Goal: Information Seeking & Learning: Learn about a topic

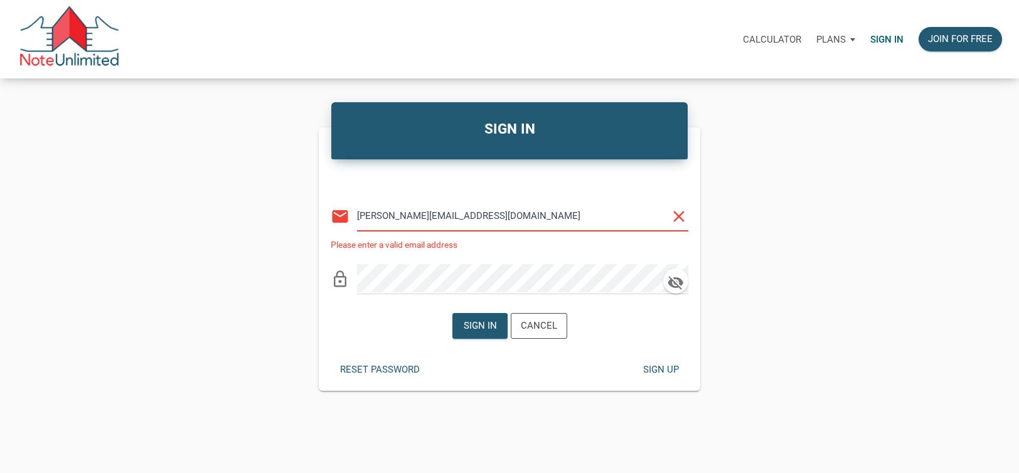
type input "[PERSON_NAME][EMAIL_ADDRESS][DOMAIN_NAME]"
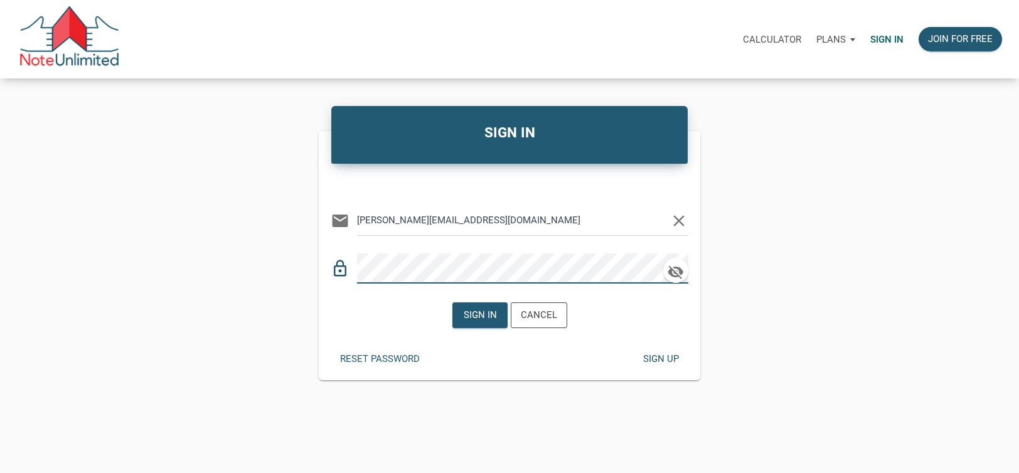
click at [302, 264] on div "SIGN IN Or Be Classical email [PERSON_NAME][EMAIL_ADDRESS][DOMAIN_NAME] clear l…" at bounding box center [509, 244] width 1019 height 272
click at [466, 312] on div "Sign in" at bounding box center [479, 315] width 33 height 14
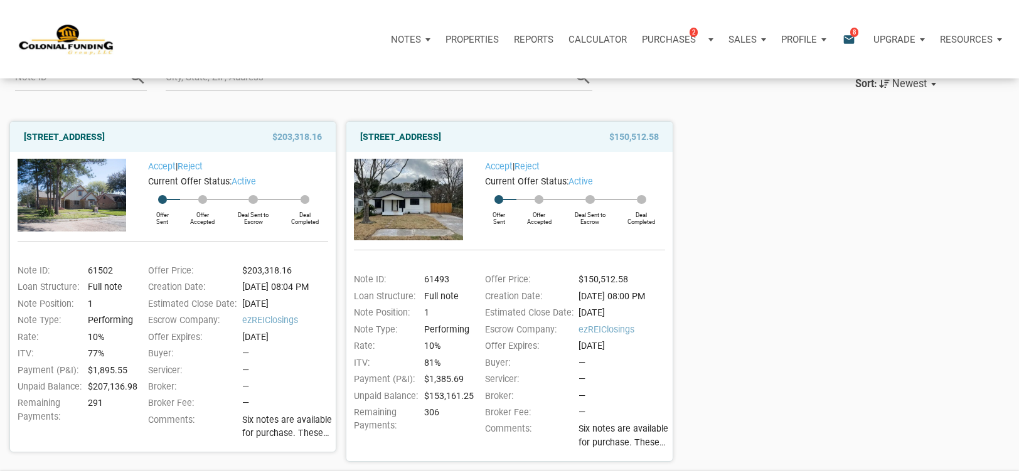
scroll to position [125, 0]
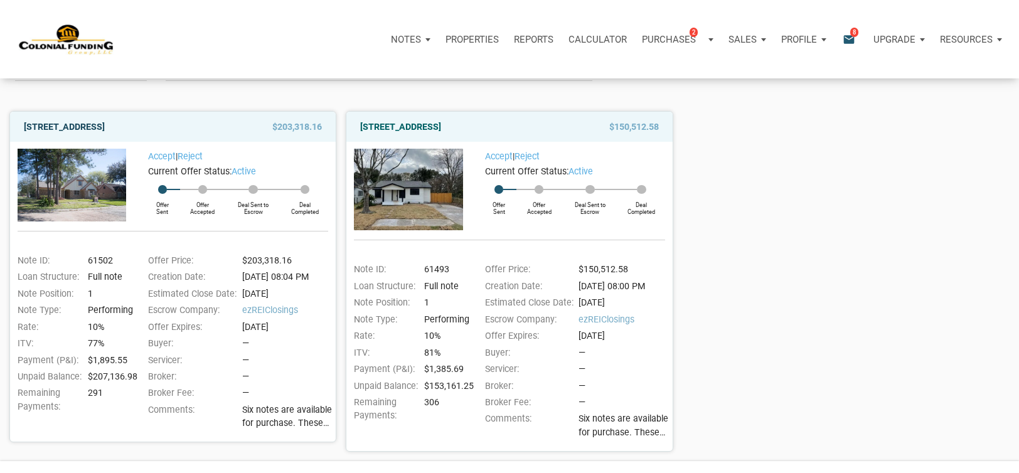
click at [61, 124] on link "2701 Huckleberry, Pasadena, TX, 77502" at bounding box center [64, 126] width 81 height 15
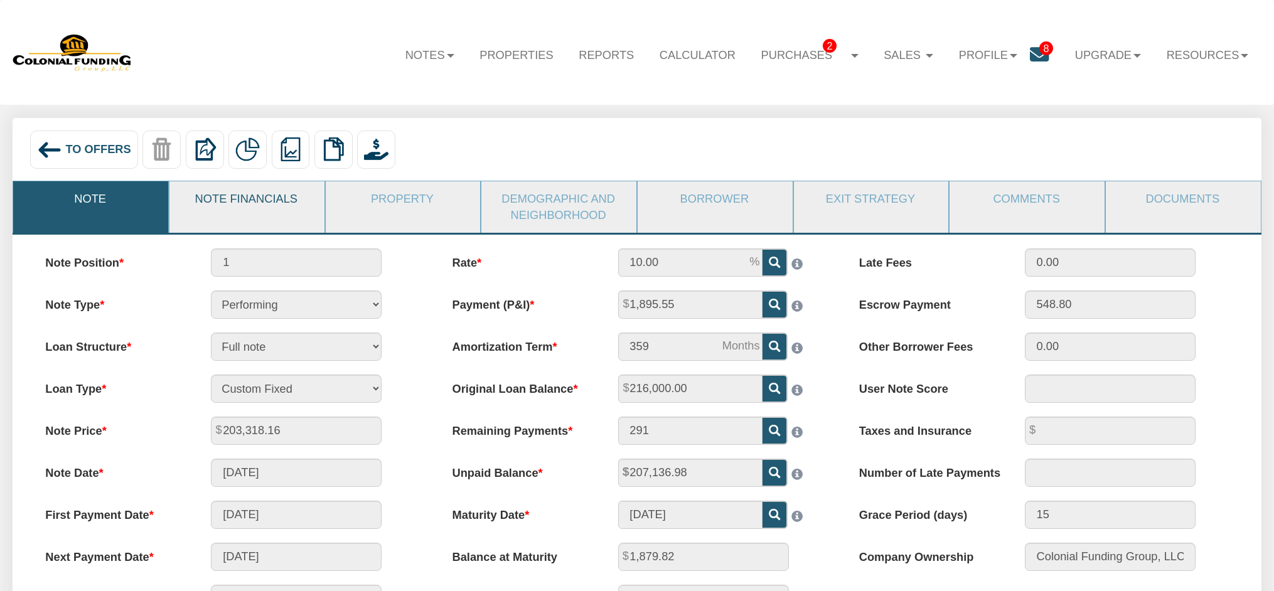
click at [266, 202] on link "Note Financials" at bounding box center [246, 198] width 154 height 35
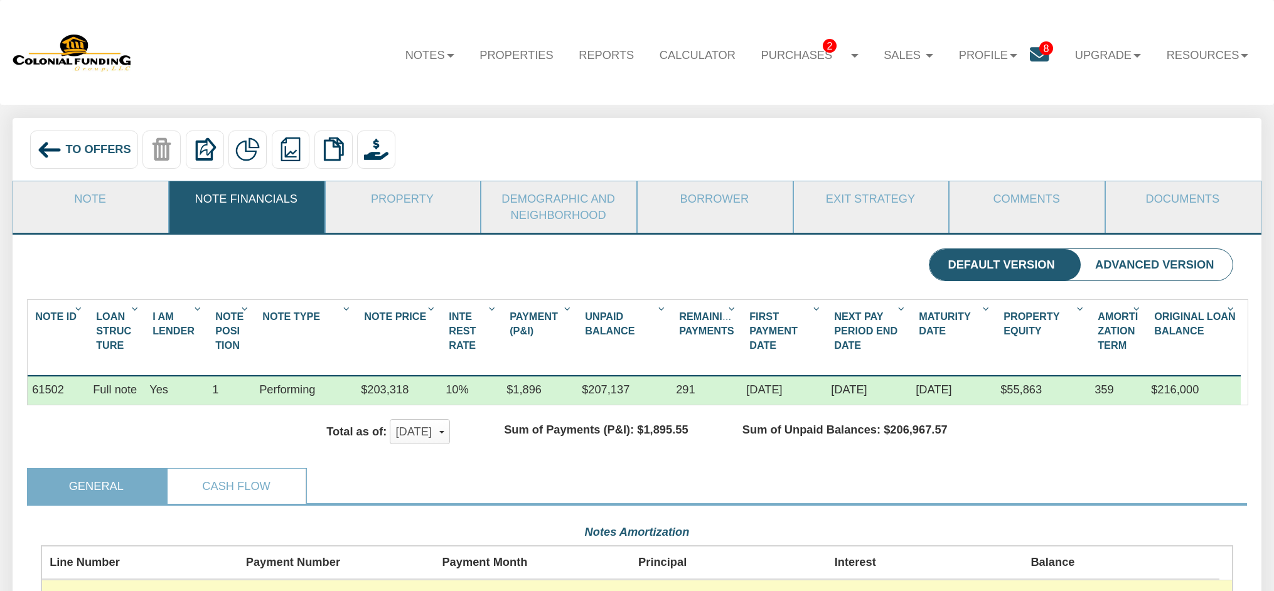
scroll to position [299, 1192]
drag, startPoint x: 361, startPoint y: 390, endPoint x: 408, endPoint y: 389, distance: 47.1
click at [408, 389] on div "$203,318" at bounding box center [398, 390] width 85 height 28
copy div "$203,318"
drag, startPoint x: 500, startPoint y: 392, endPoint x: 540, endPoint y: 395, distance: 40.2
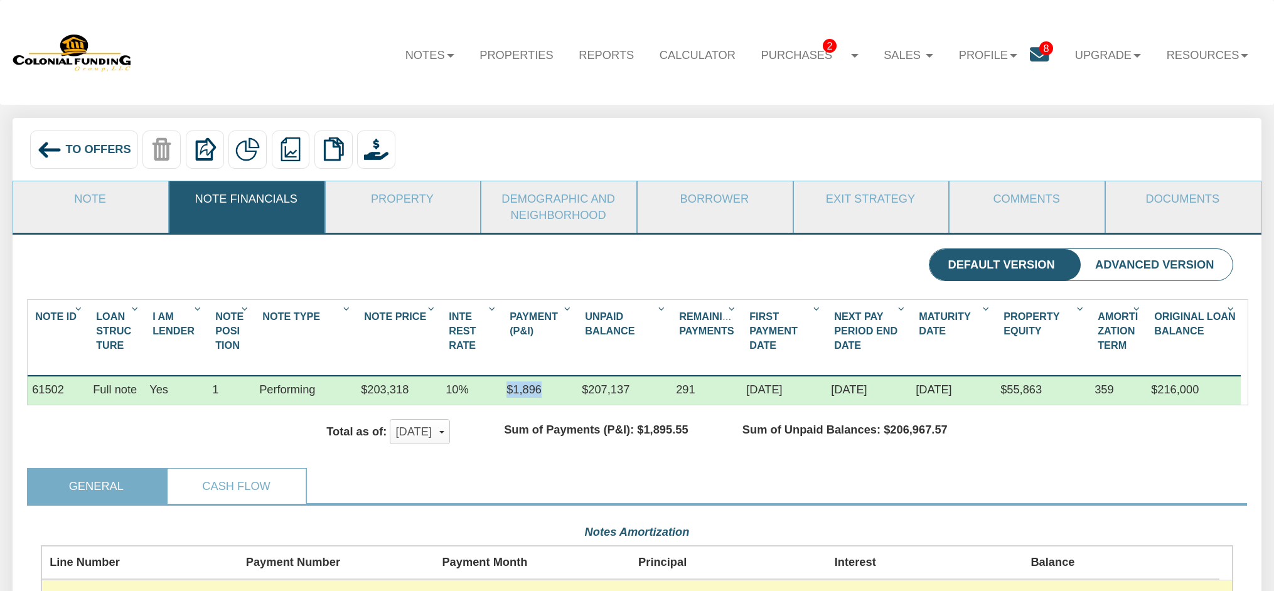
click at [540, 376] on div "61502 Full note Yes 1 Performing $203,318 10% $1,896 $207,137 291 08/01/2020 10…" at bounding box center [634, 376] width 1213 height 0
copy div "$1,896"
click at [580, 399] on div "$207,137" at bounding box center [624, 390] width 94 height 28
drag, startPoint x: 587, startPoint y: 395, endPoint x: 654, endPoint y: 397, distance: 67.2
click at [654, 397] on div "$207,137" at bounding box center [624, 390] width 94 height 28
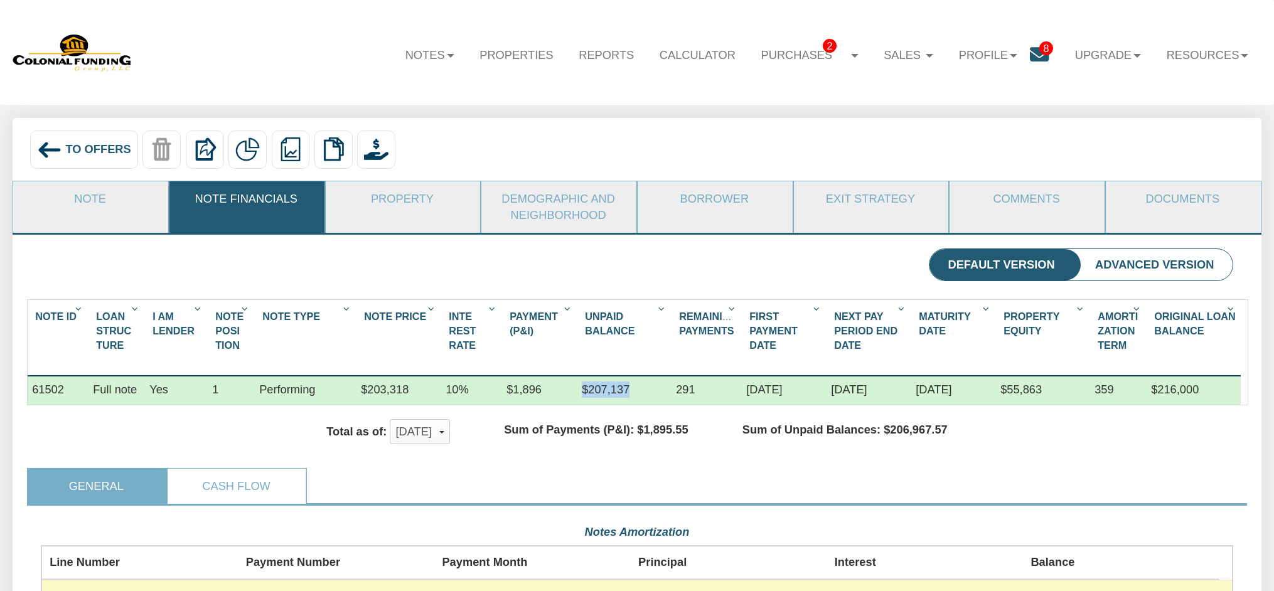
drag, startPoint x: 582, startPoint y: 390, endPoint x: 648, endPoint y: 394, distance: 66.7
click at [648, 394] on div "$207,137" at bounding box center [624, 390] width 94 height 28
copy div "$207,137"
drag, startPoint x: 746, startPoint y: 388, endPoint x: 806, endPoint y: 390, distance: 60.2
click at [806, 390] on div "08/01/2020" at bounding box center [784, 390] width 85 height 28
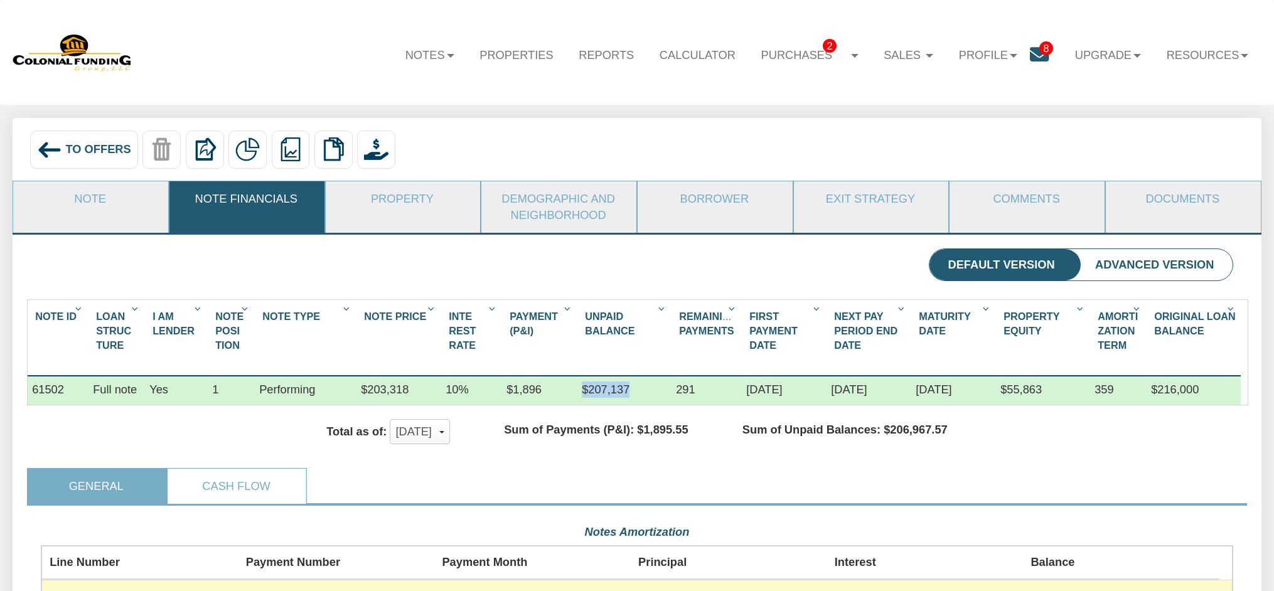
copy div "08/01/2020"
drag, startPoint x: 832, startPoint y: 394, endPoint x: 905, endPoint y: 398, distance: 72.9
click at [905, 398] on div "10/01/2025" at bounding box center [868, 390] width 85 height 28
copy div "10/01/2025"
click at [912, 390] on div "06/01/2050" at bounding box center [953, 390] width 85 height 28
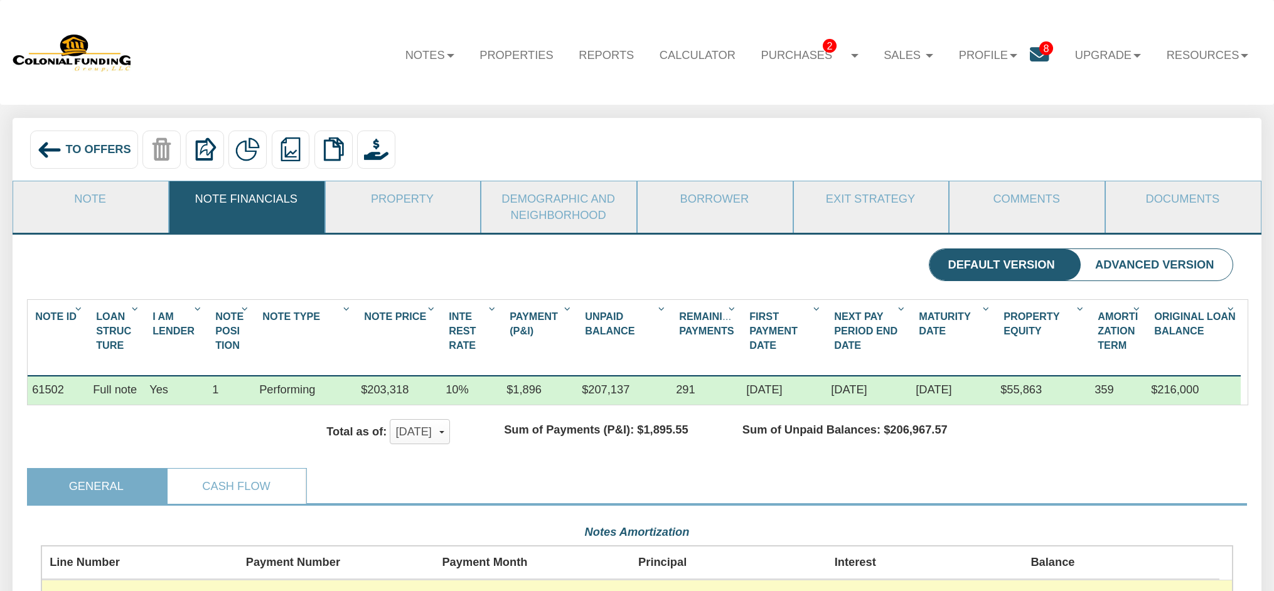
drag, startPoint x: 918, startPoint y: 390, endPoint x: 976, endPoint y: 390, distance: 58.4
click at [976, 390] on div "06/01/2050" at bounding box center [953, 390] width 85 height 28
copy div "06/01/2050"
drag, startPoint x: 1149, startPoint y: 393, endPoint x: 1215, endPoint y: 388, distance: 66.7
click at [1215, 388] on div "$216,000" at bounding box center [1193, 390] width 94 height 28
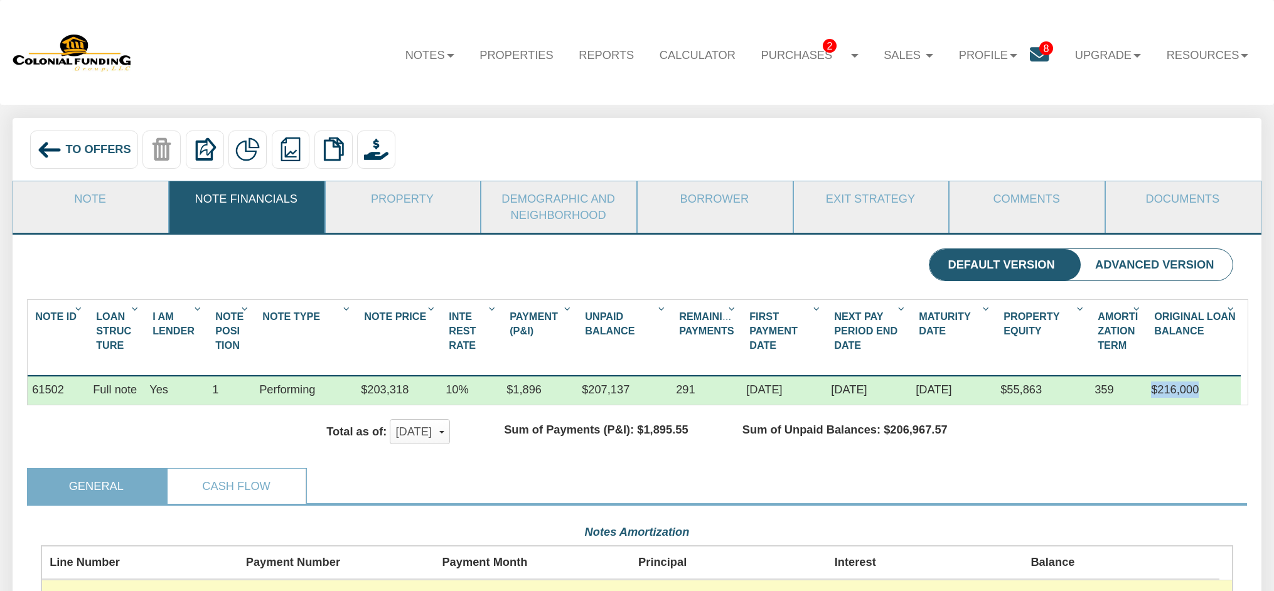
copy div "$216,000"
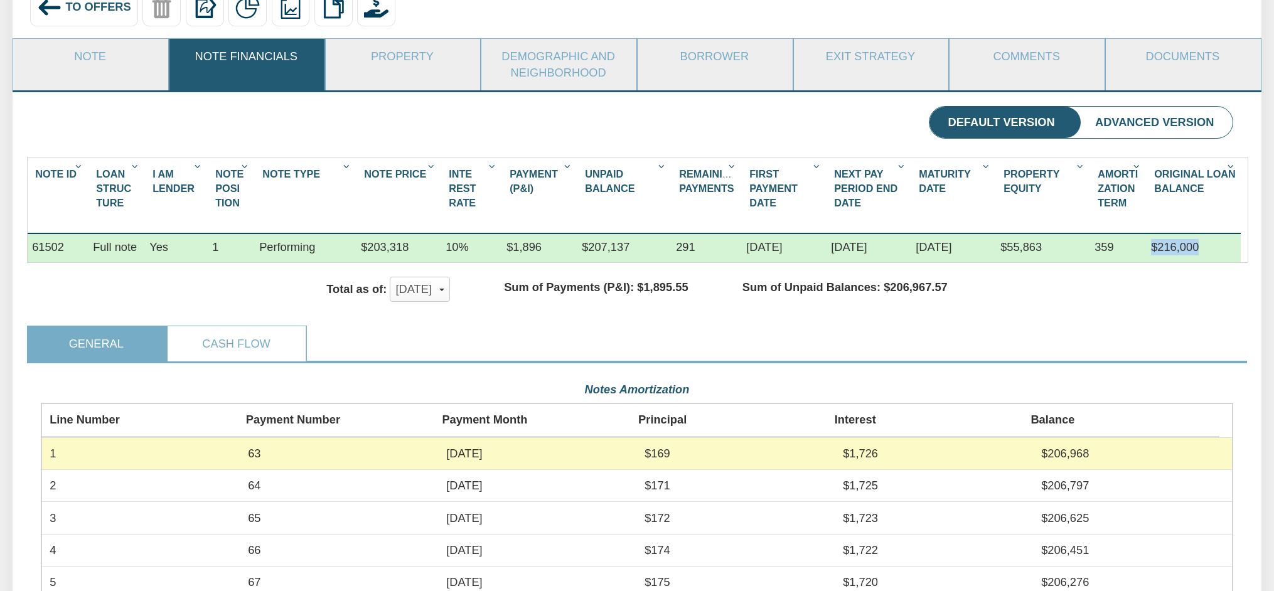
scroll to position [0, 0]
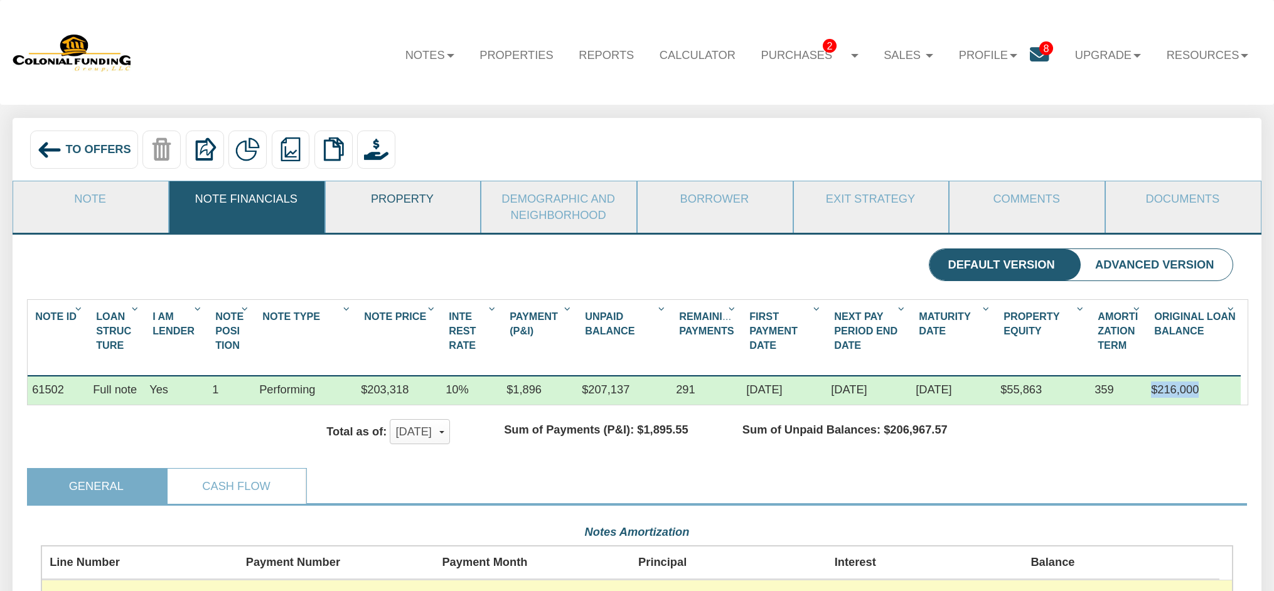
click at [402, 197] on link "Property" at bounding box center [403, 198] width 154 height 35
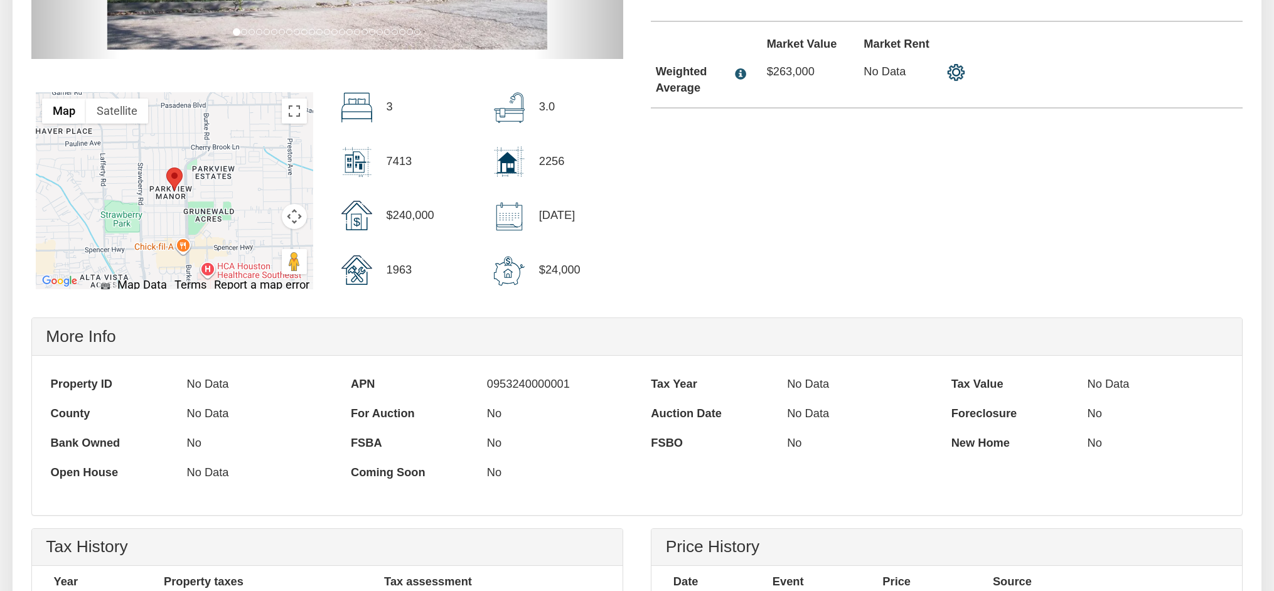
scroll to position [314, 0]
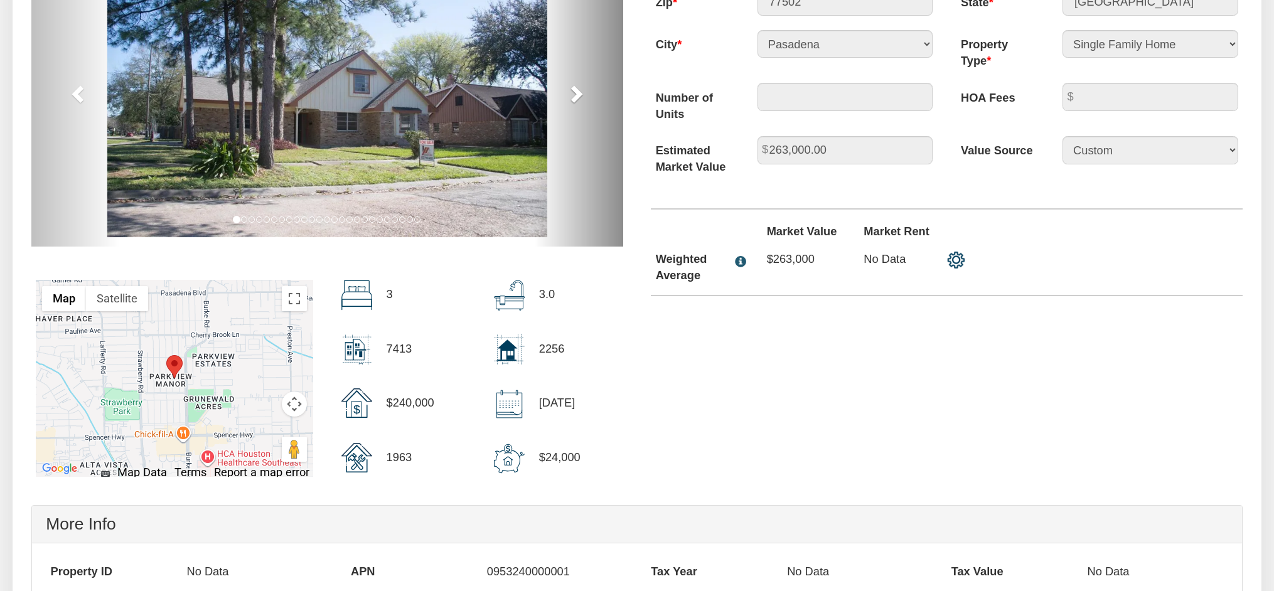
click at [579, 95] on span at bounding box center [575, 93] width 19 height 19
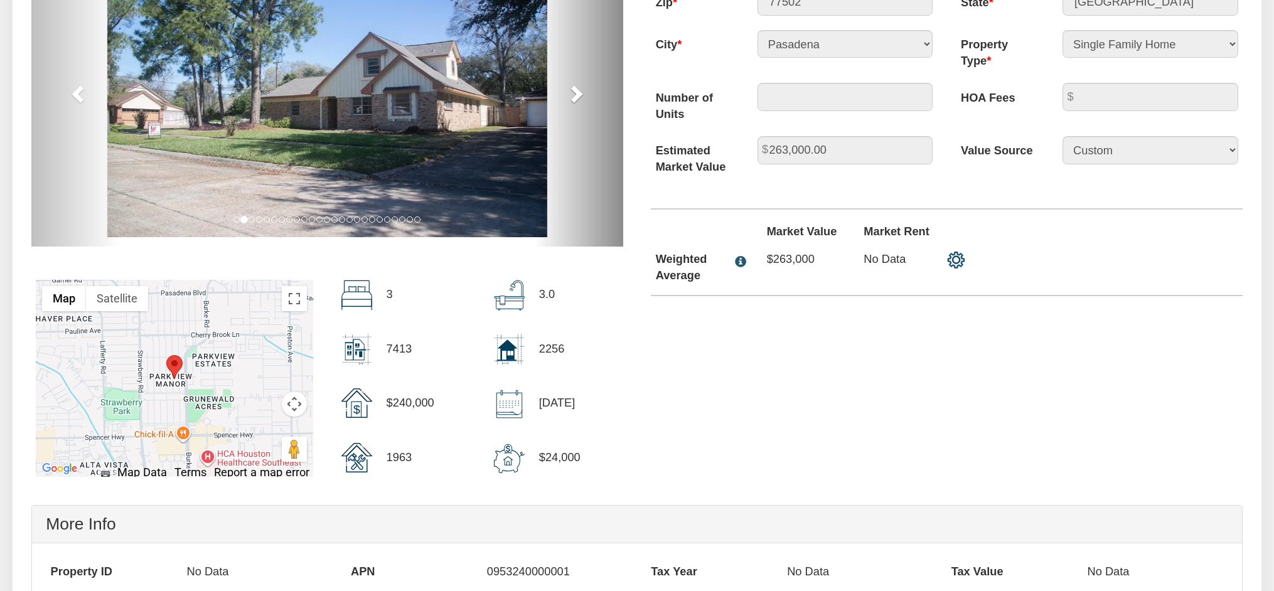
click at [579, 95] on span at bounding box center [575, 93] width 19 height 19
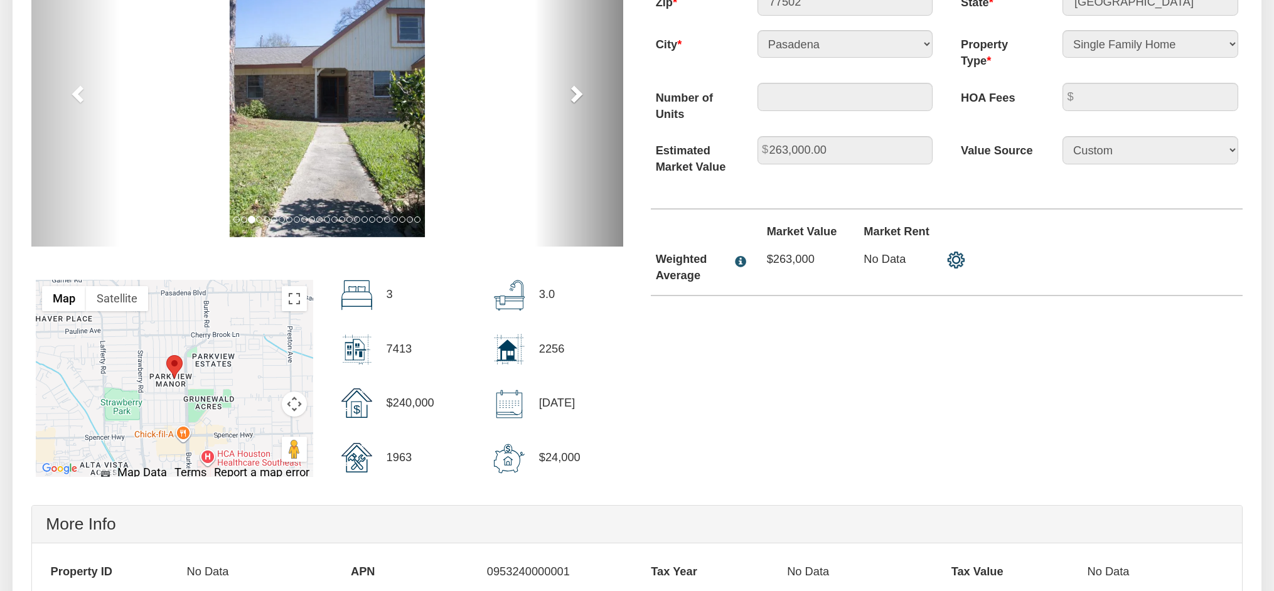
click at [579, 95] on span at bounding box center [575, 93] width 19 height 19
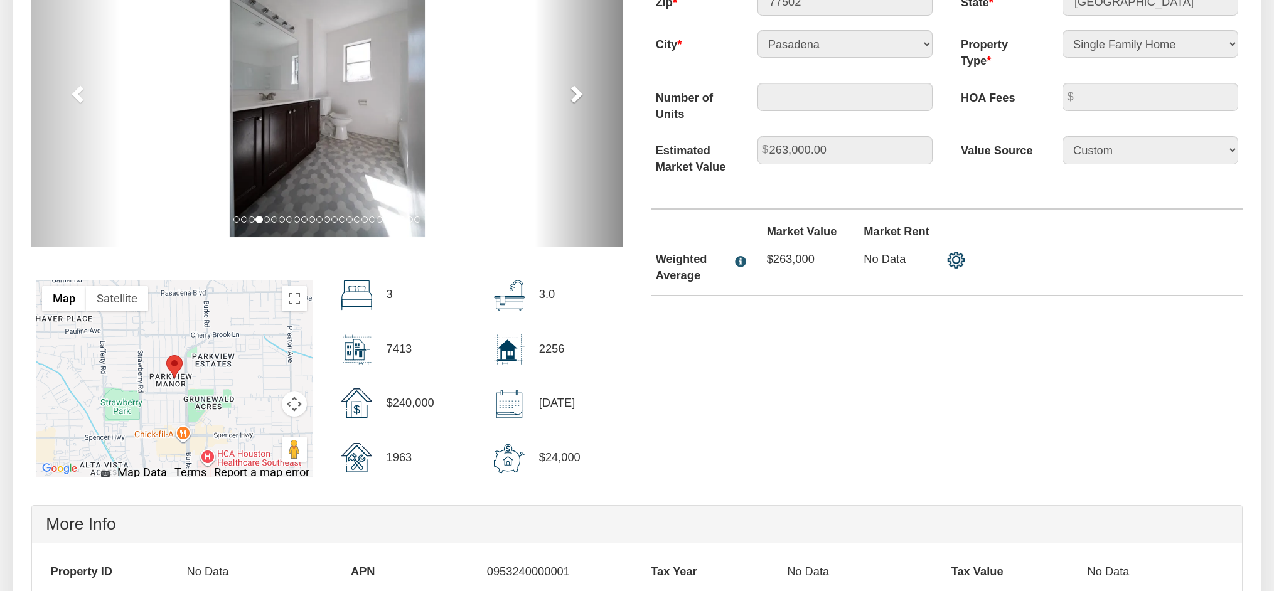
click at [579, 95] on span at bounding box center [575, 93] width 19 height 19
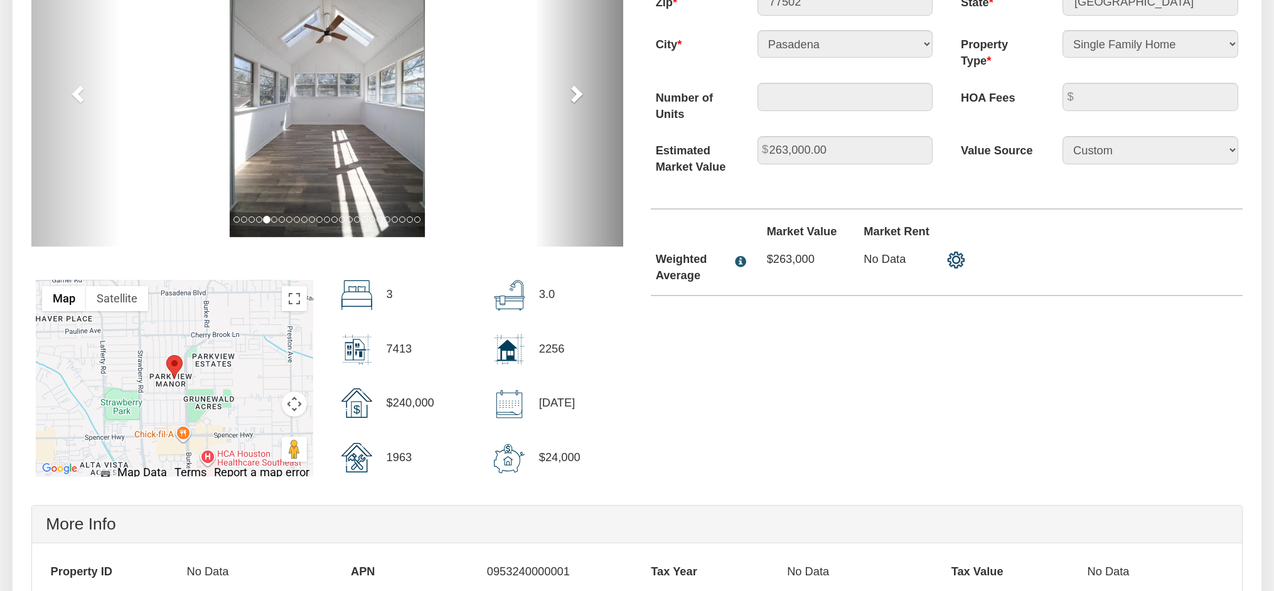
click at [579, 95] on span at bounding box center [575, 93] width 19 height 19
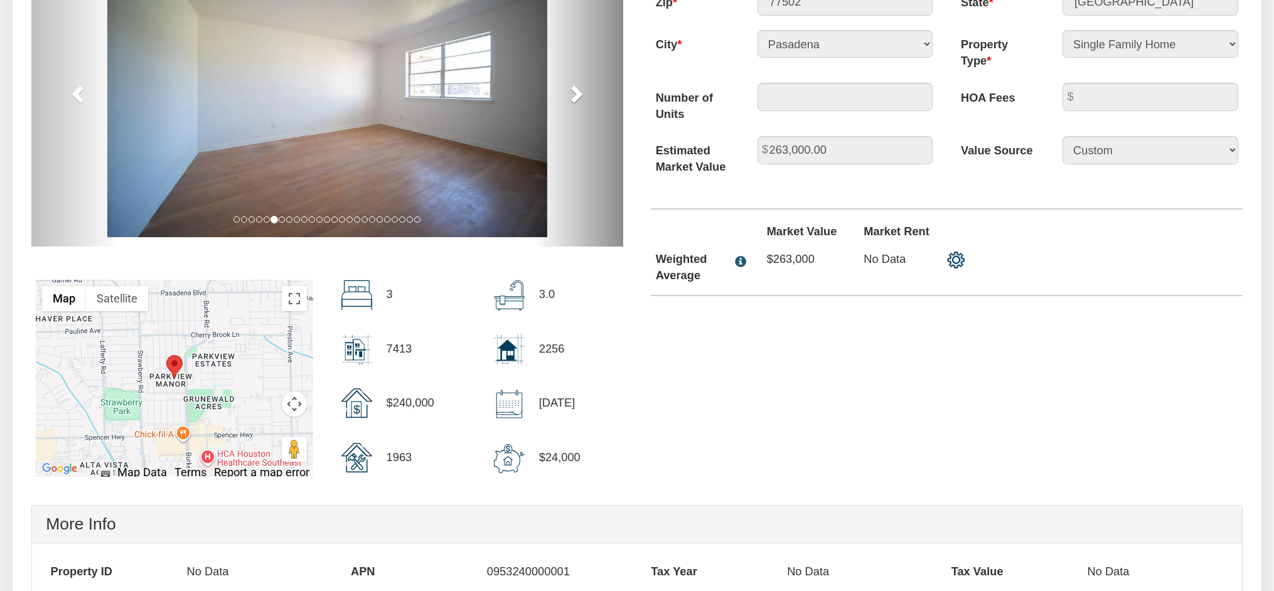
click at [579, 95] on span at bounding box center [575, 93] width 19 height 19
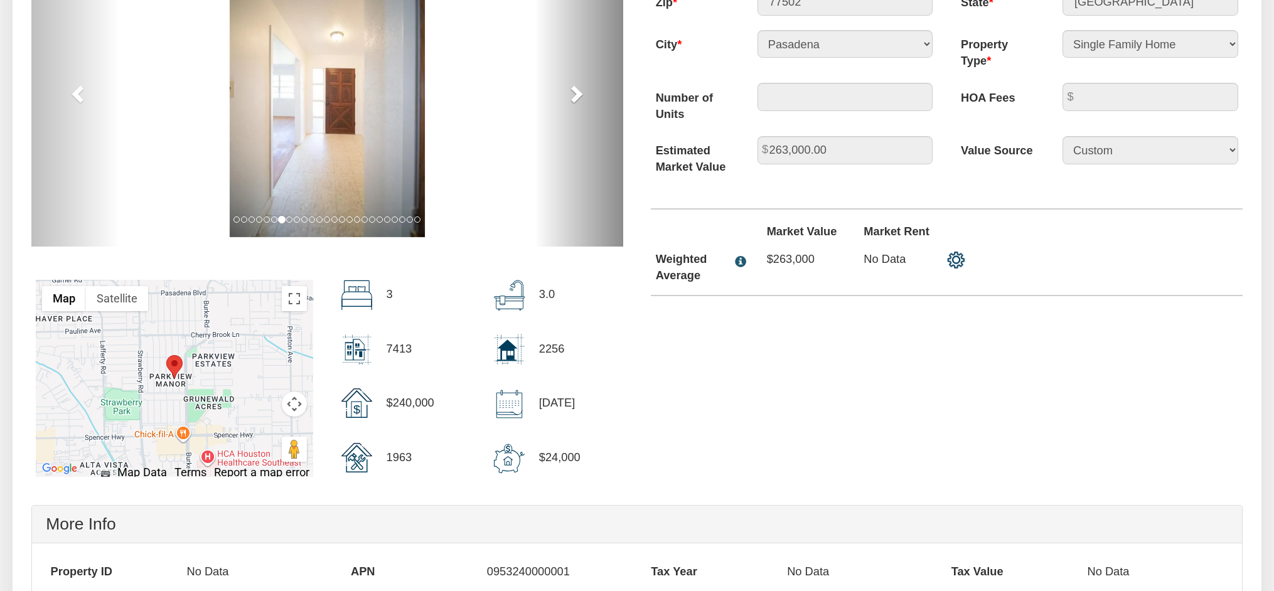
click at [579, 95] on span at bounding box center [575, 93] width 19 height 19
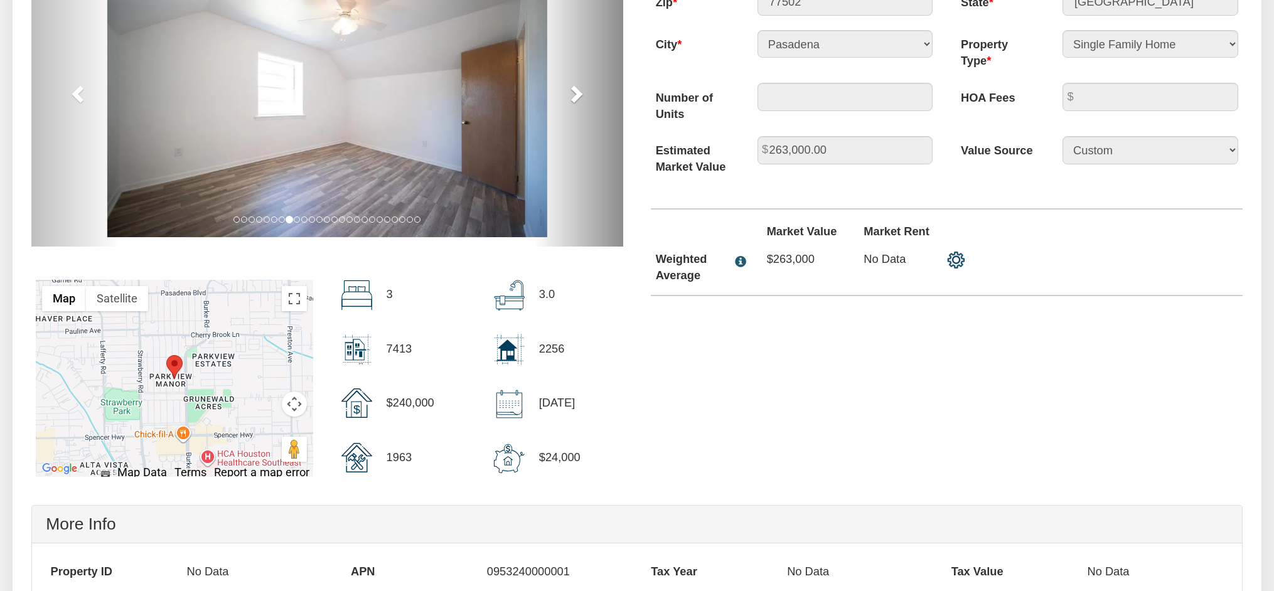
click at [579, 95] on span at bounding box center [575, 93] width 19 height 19
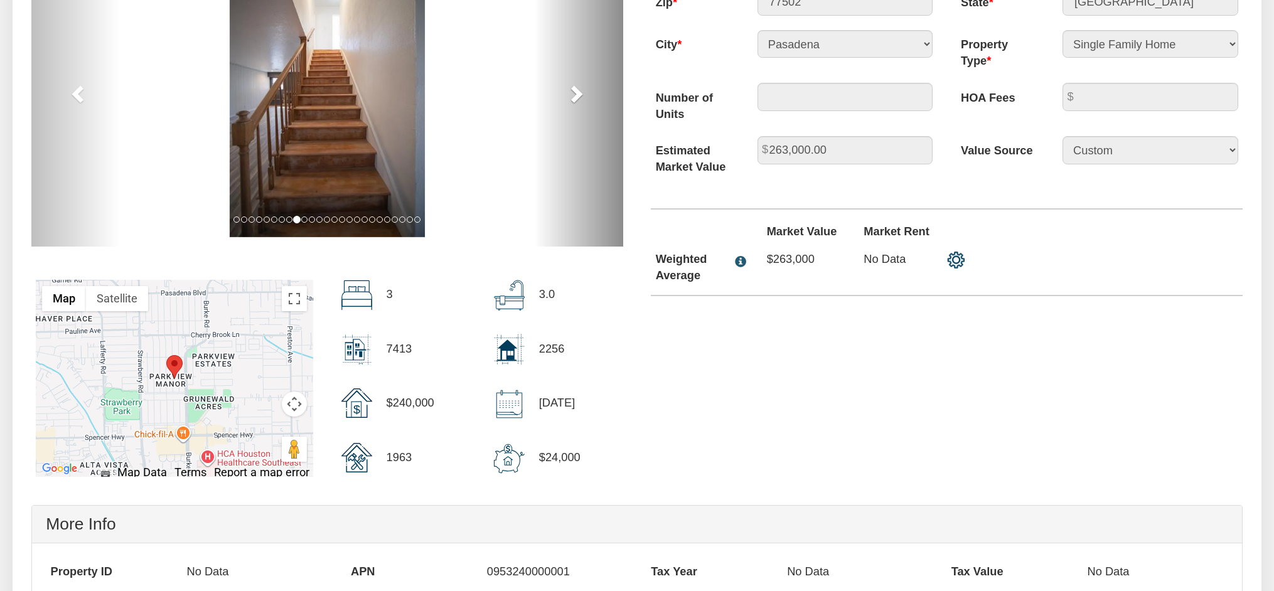
click at [579, 95] on span at bounding box center [575, 93] width 19 height 19
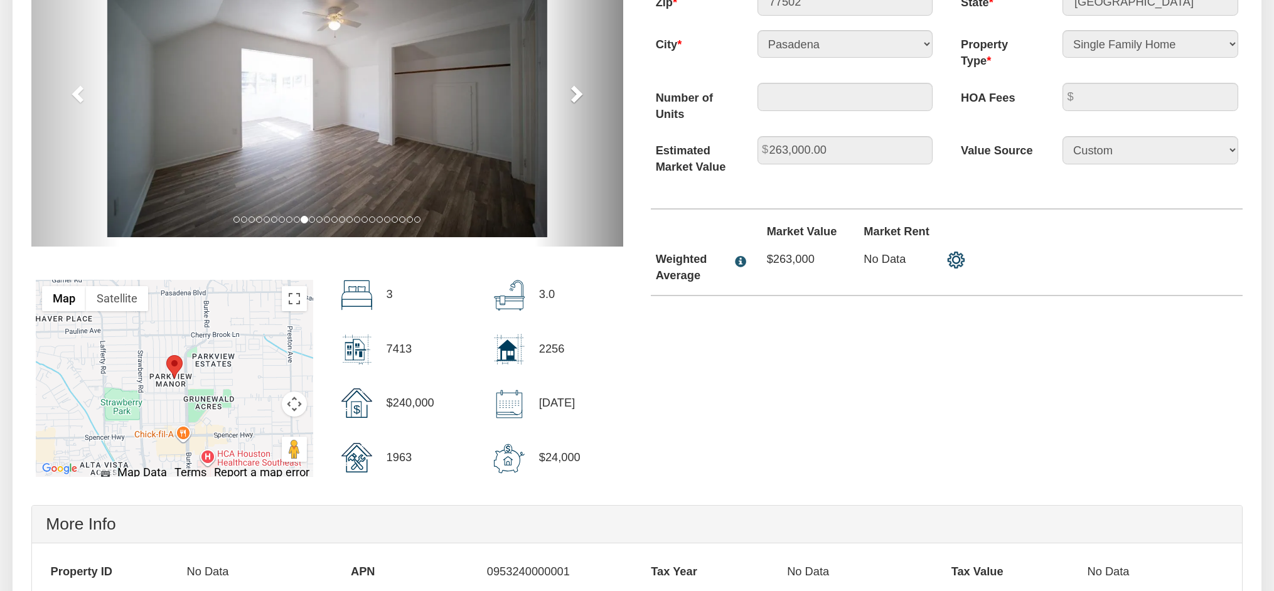
click at [579, 95] on span at bounding box center [575, 93] width 19 height 19
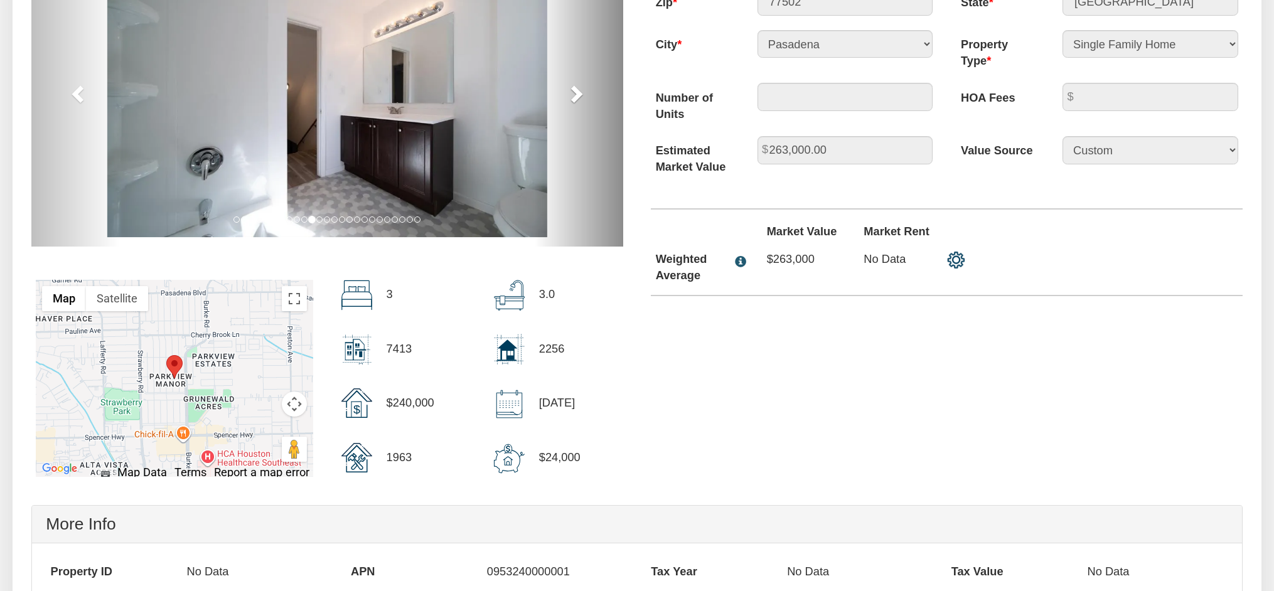
click at [579, 95] on span at bounding box center [575, 93] width 19 height 19
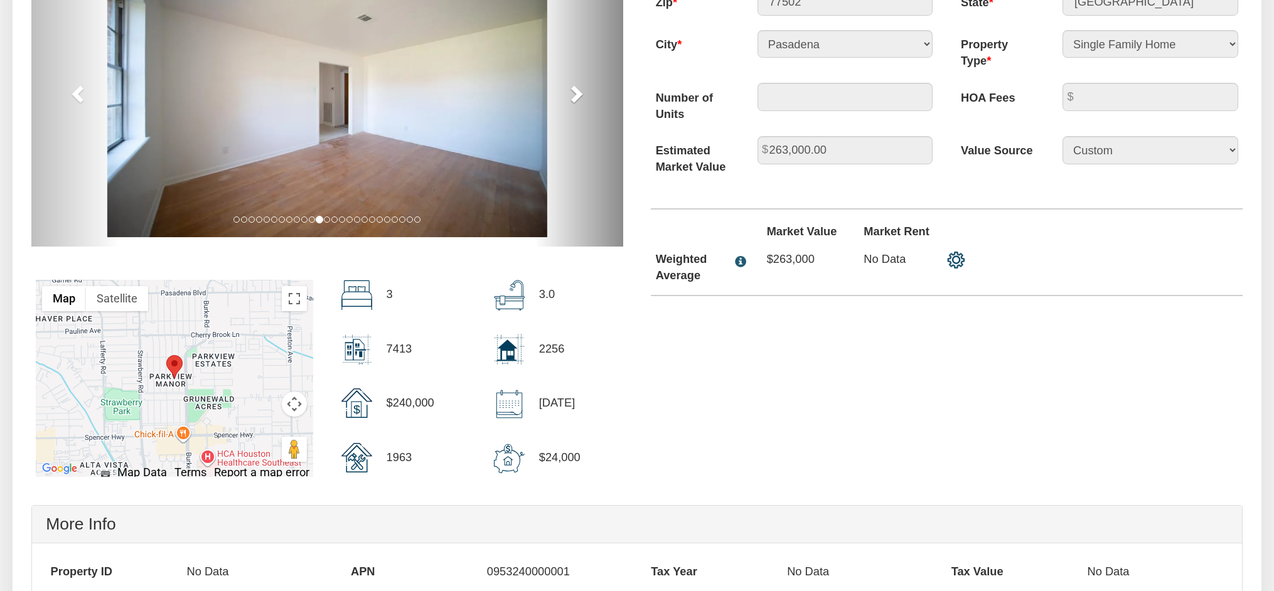
click at [579, 95] on span at bounding box center [575, 93] width 19 height 19
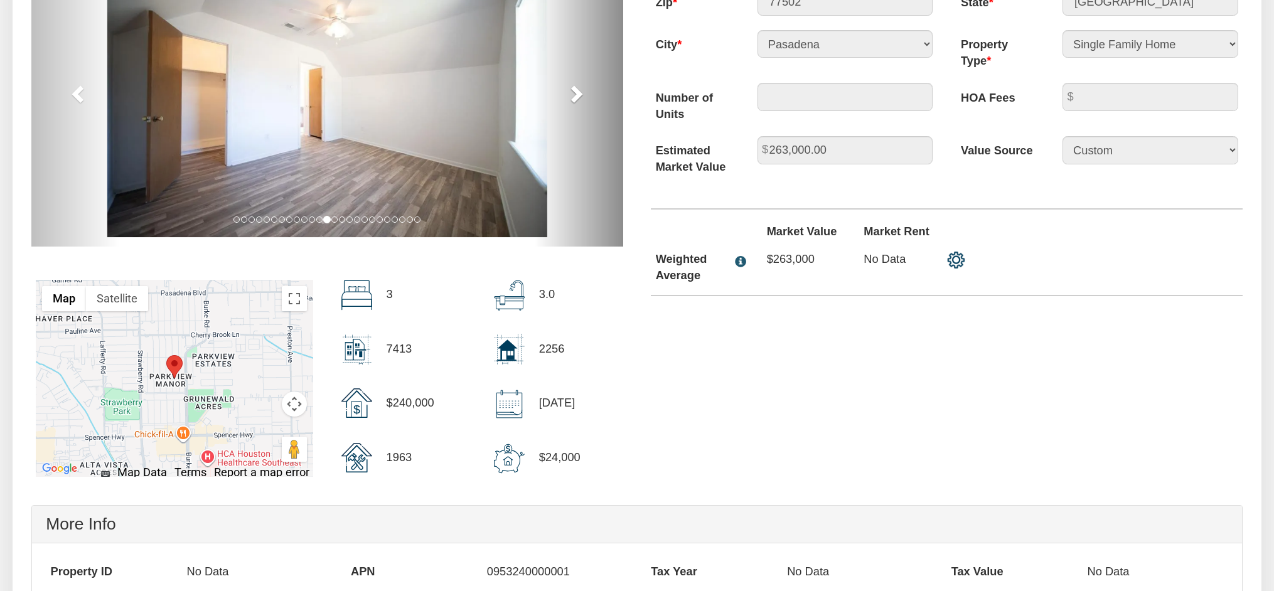
click at [579, 95] on span at bounding box center [575, 93] width 19 height 19
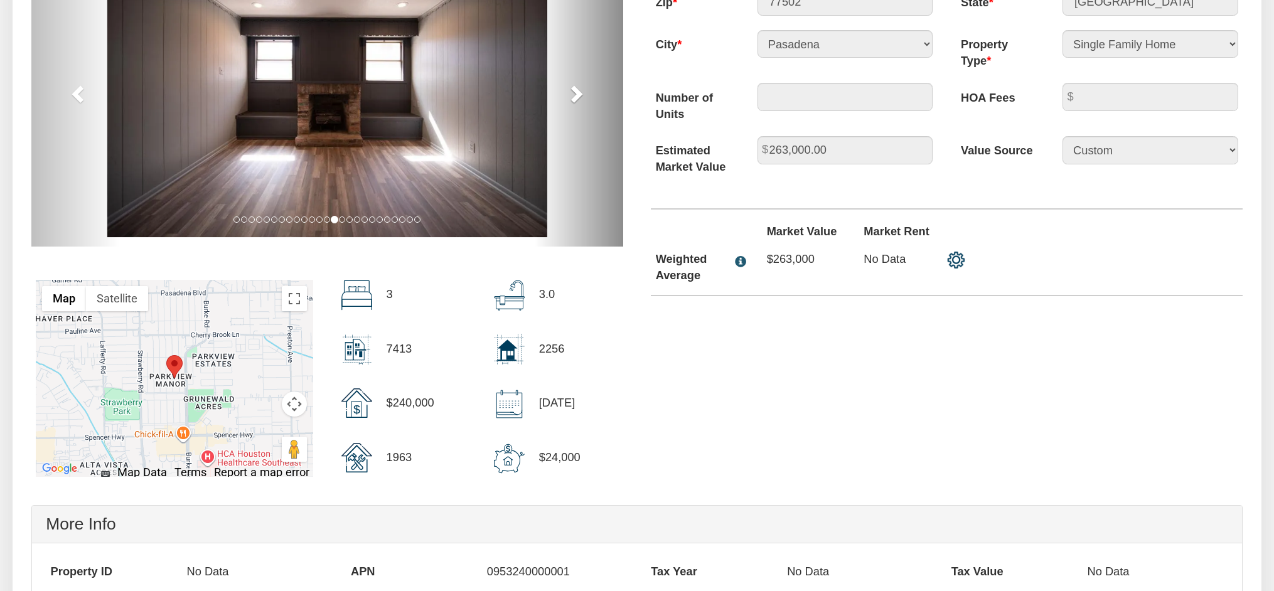
click at [579, 95] on span at bounding box center [575, 93] width 19 height 19
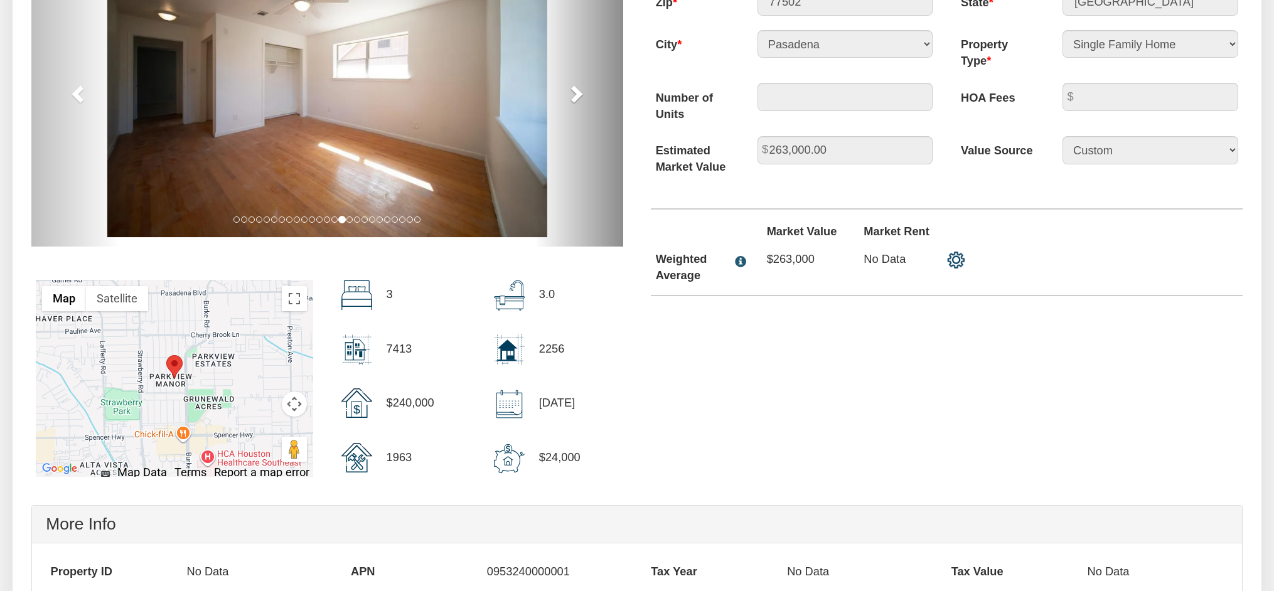
click at [579, 95] on span at bounding box center [575, 93] width 19 height 19
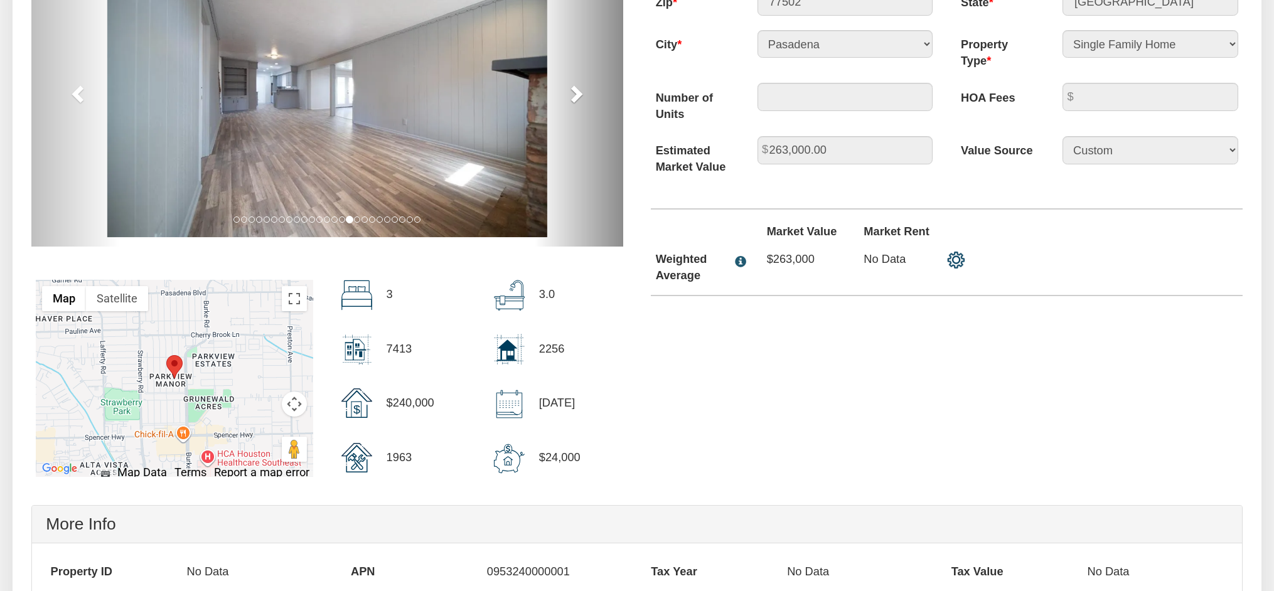
click at [579, 95] on span at bounding box center [575, 93] width 19 height 19
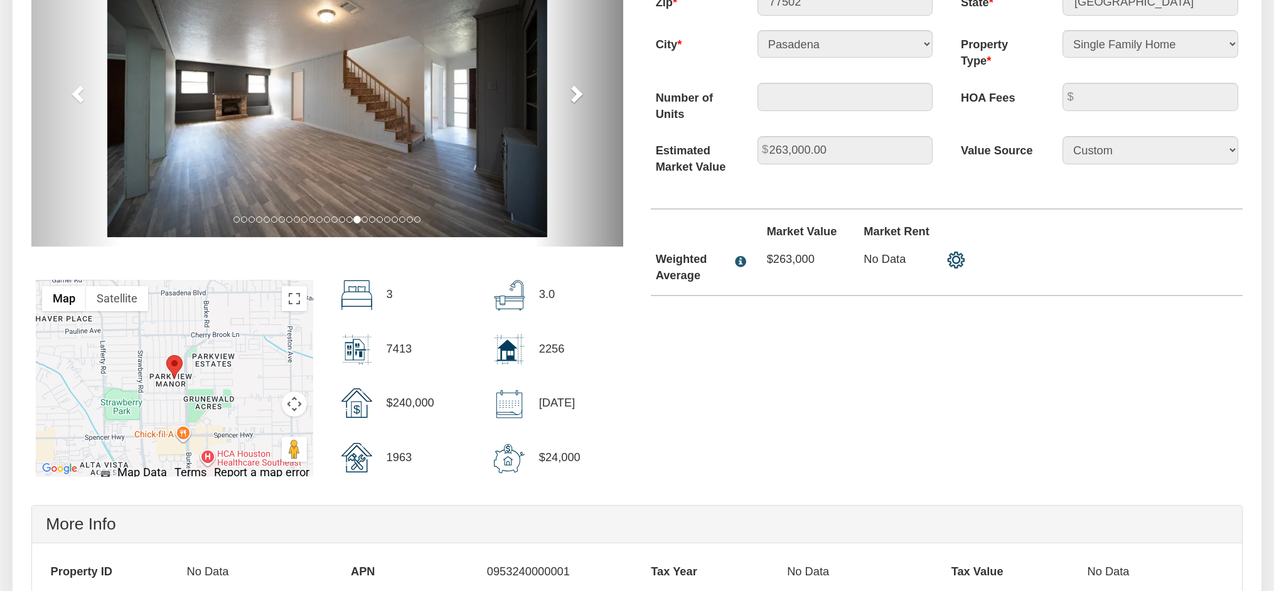
click at [579, 95] on span at bounding box center [575, 93] width 19 height 19
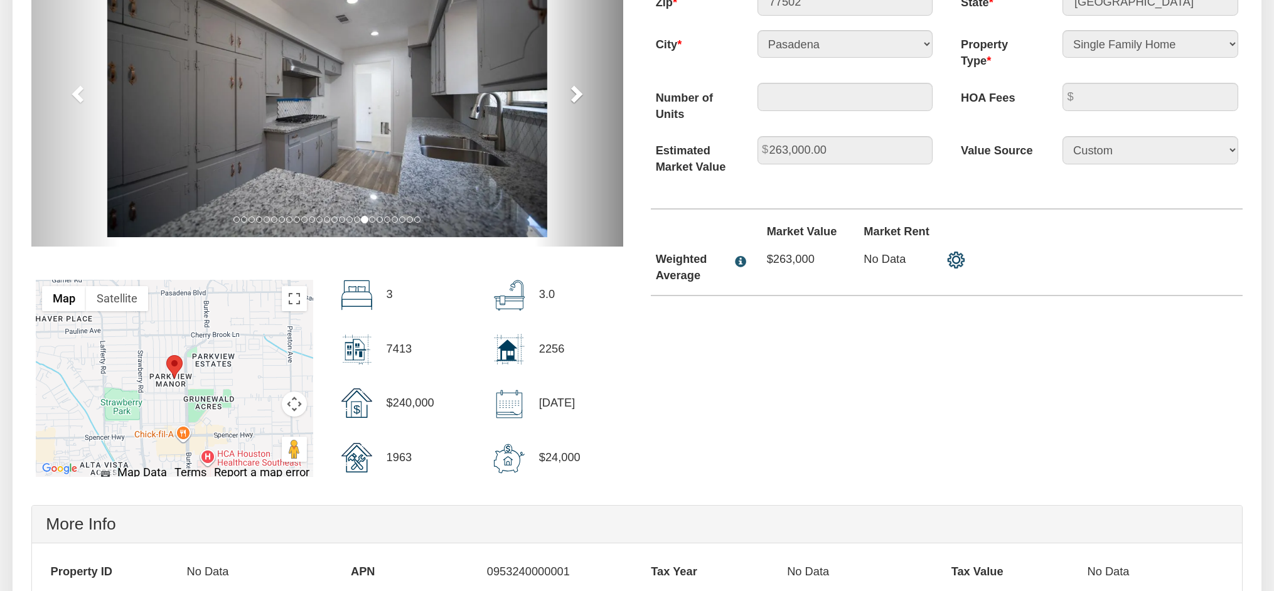
click at [579, 95] on span at bounding box center [575, 93] width 19 height 19
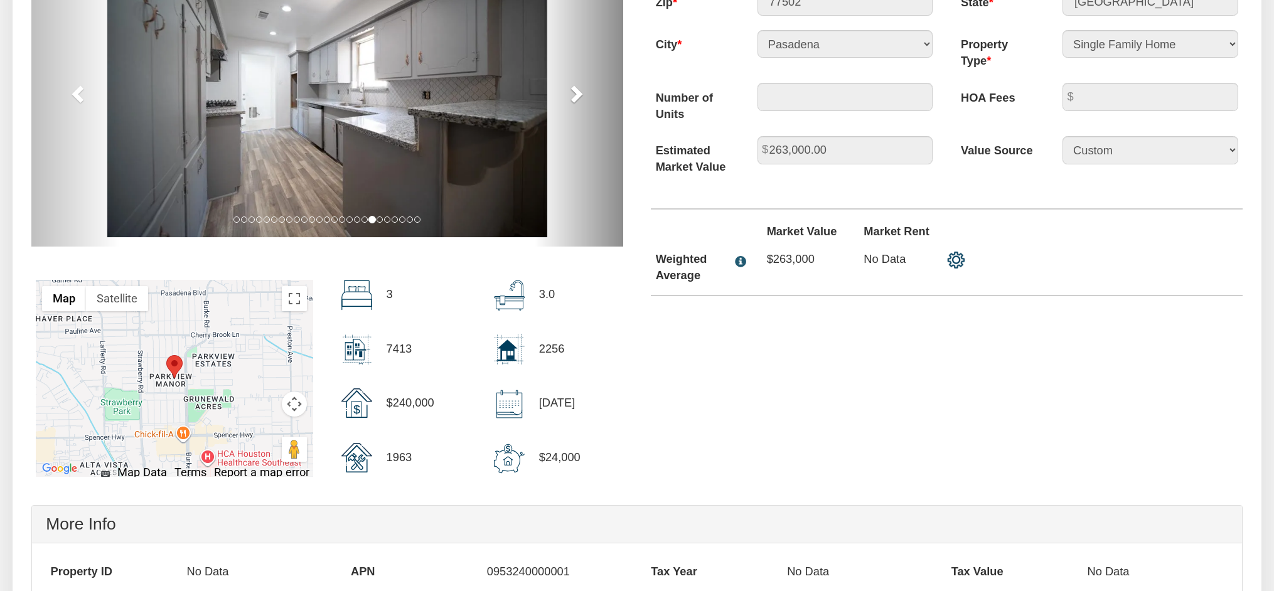
click at [579, 95] on span at bounding box center [575, 93] width 19 height 19
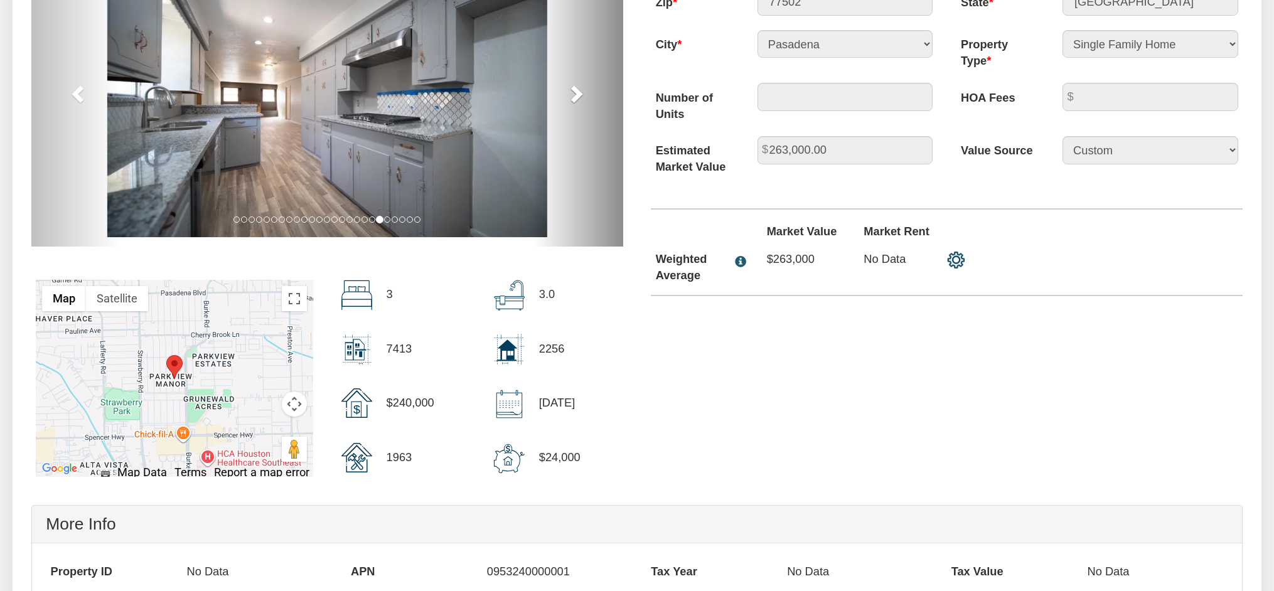
click at [579, 95] on span at bounding box center [575, 93] width 19 height 19
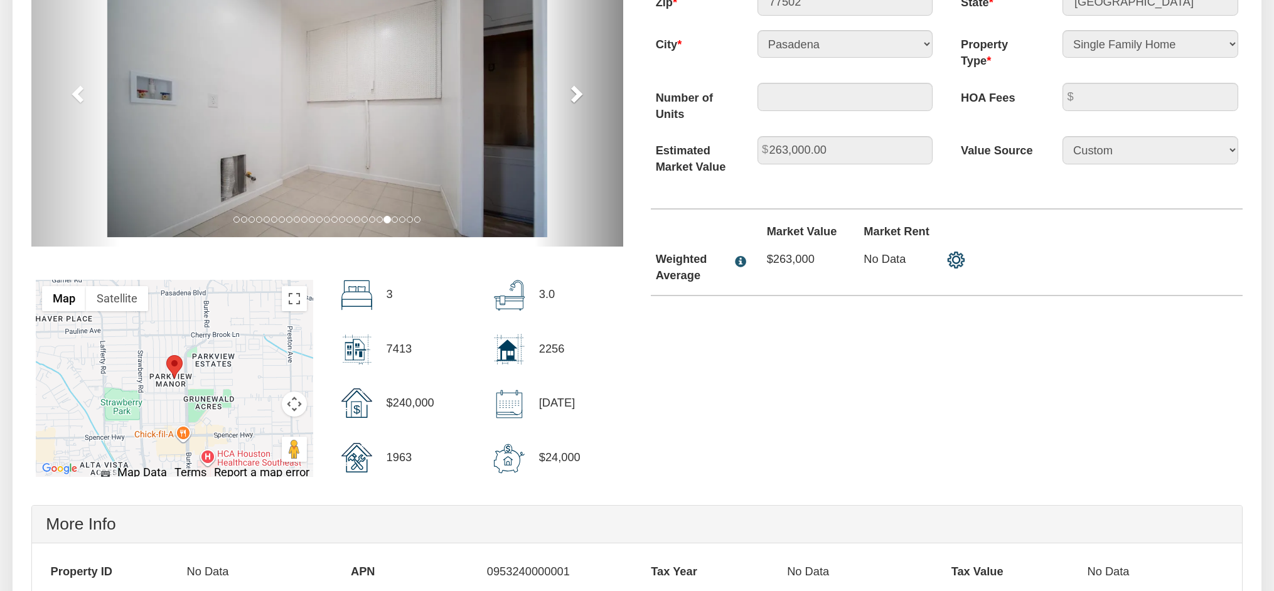
click at [579, 95] on span at bounding box center [575, 93] width 19 height 19
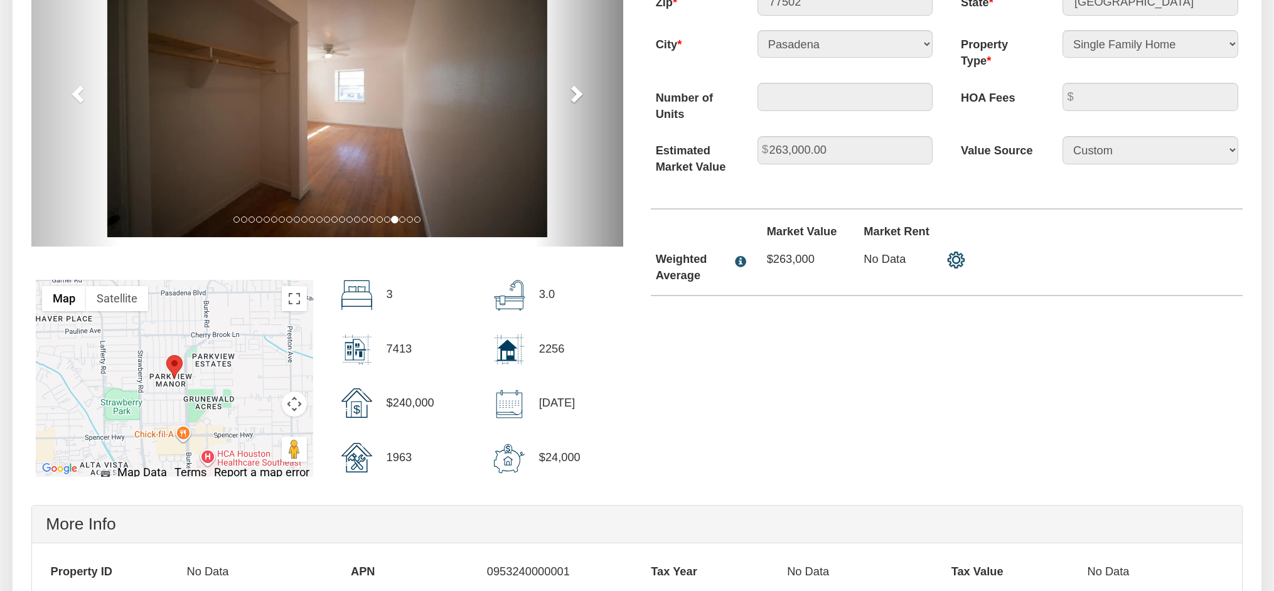
click at [579, 95] on span at bounding box center [575, 93] width 19 height 19
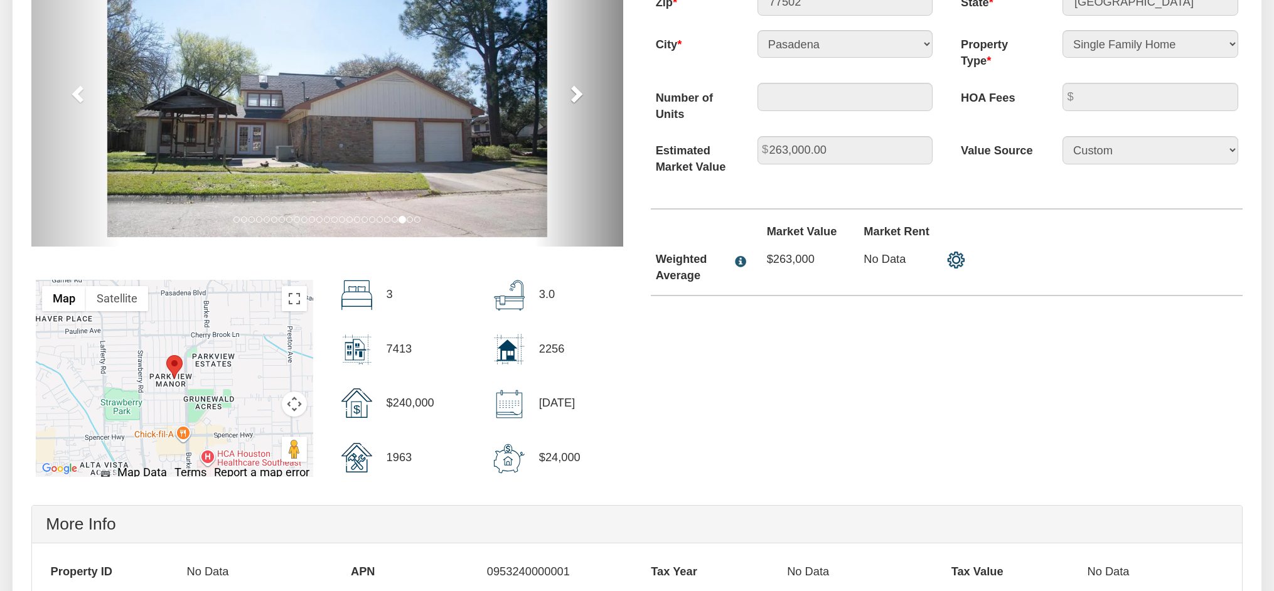
click at [579, 95] on span at bounding box center [575, 93] width 19 height 19
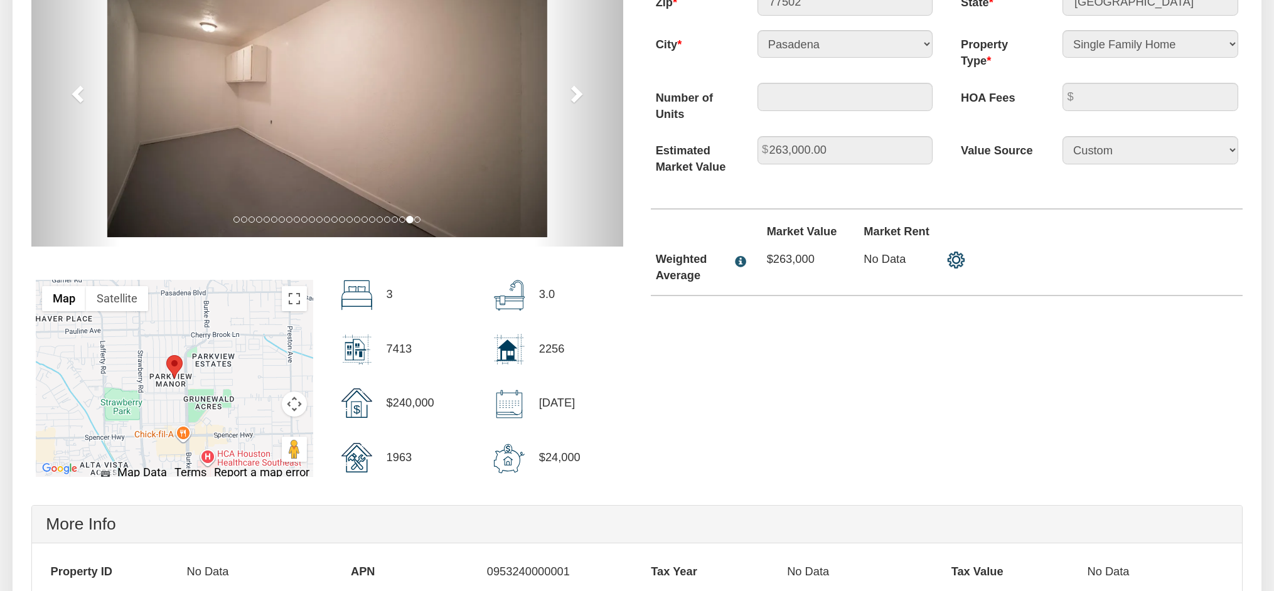
click at [754, 390] on div at bounding box center [637, 213] width 1239 height 556
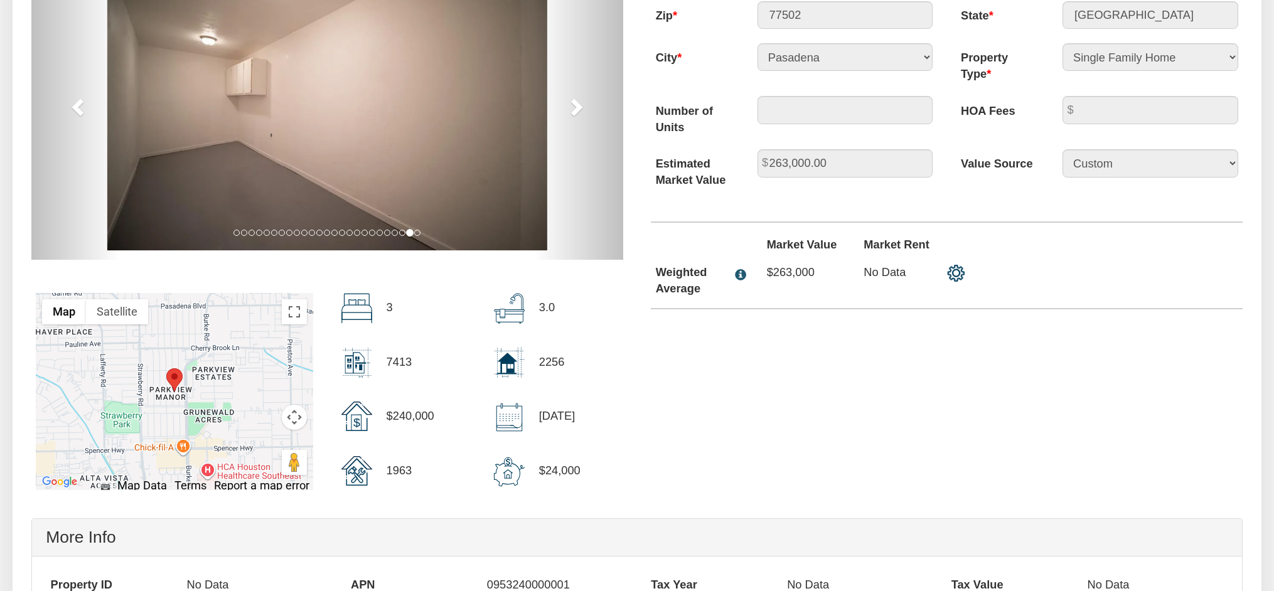
scroll to position [0, 0]
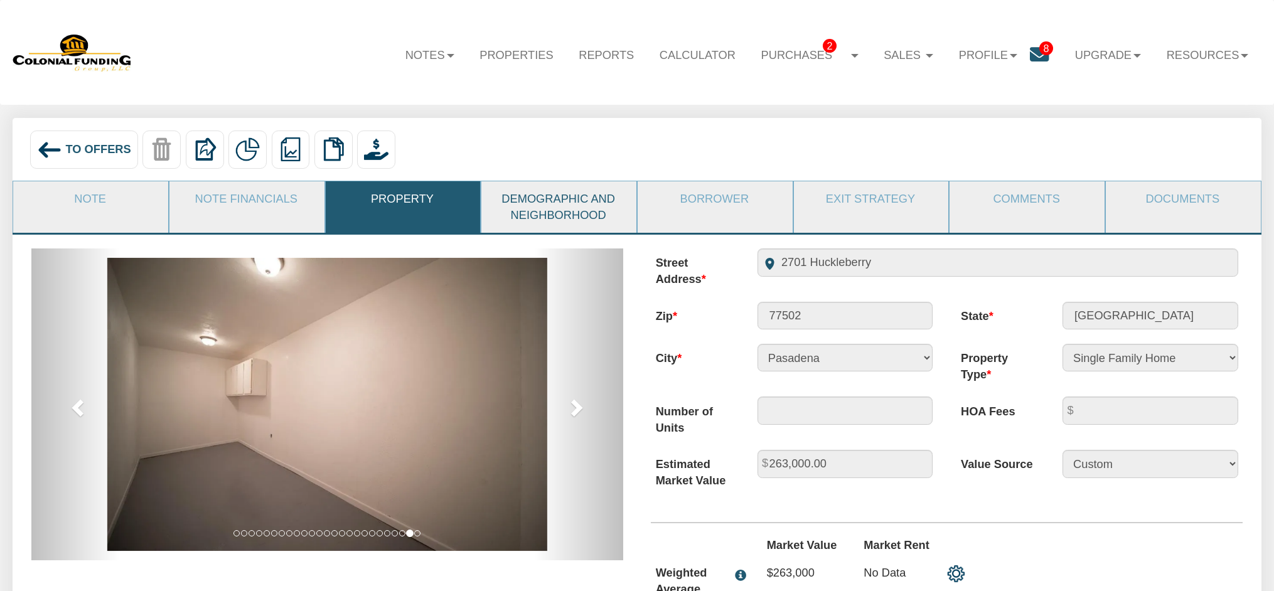
click at [528, 203] on link "Demographic and Neighborhood" at bounding box center [558, 206] width 154 height 51
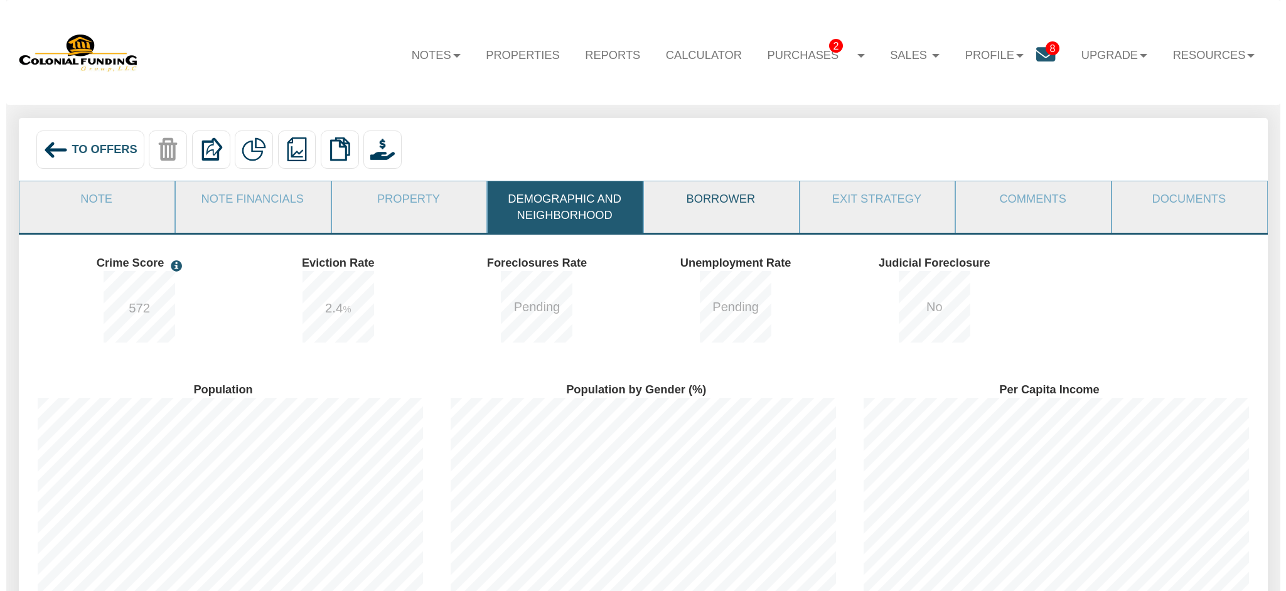
scroll to position [230, 413]
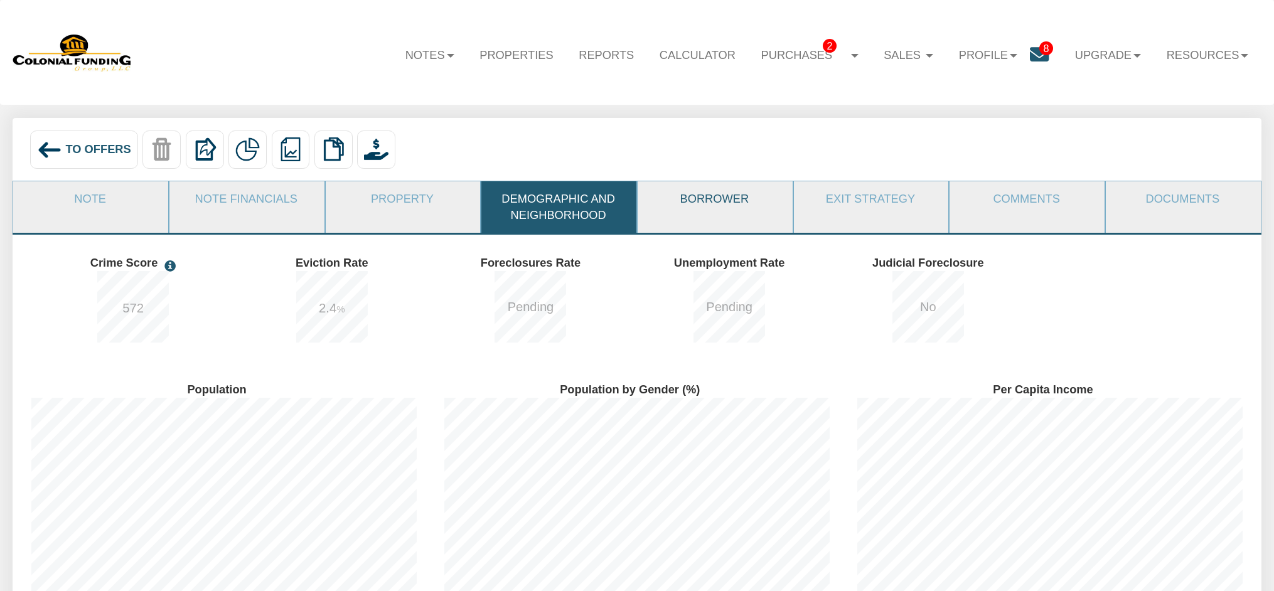
click at [702, 201] on link "Borrower" at bounding box center [714, 198] width 154 height 35
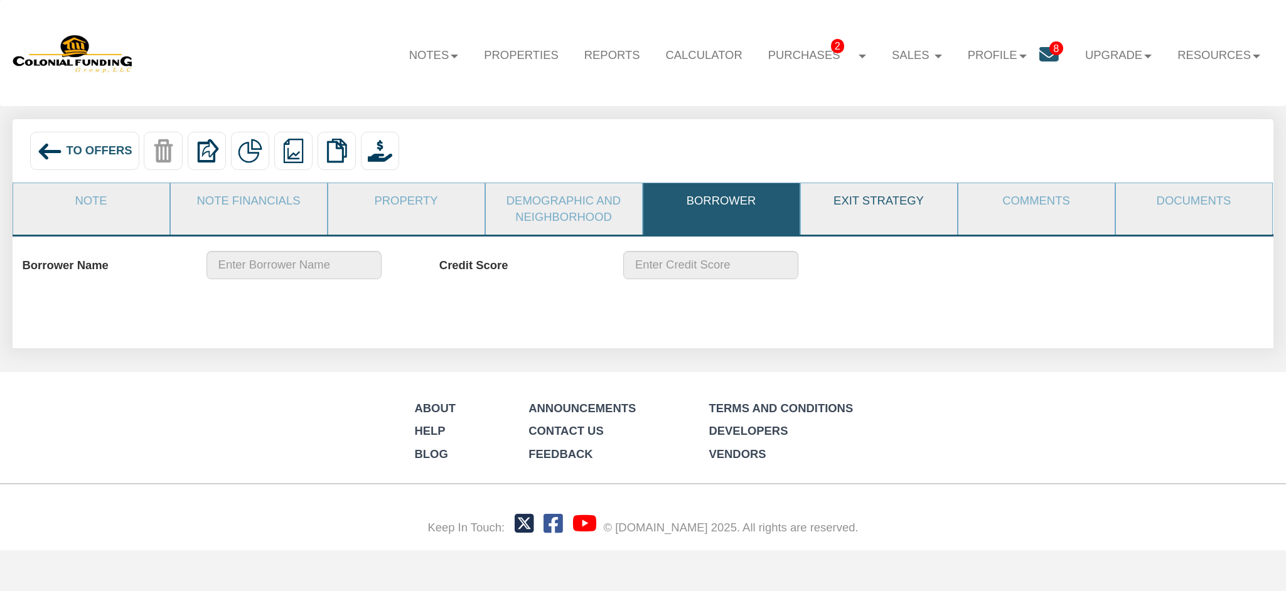
click at [882, 201] on link "Exit Strategy" at bounding box center [878, 200] width 155 height 35
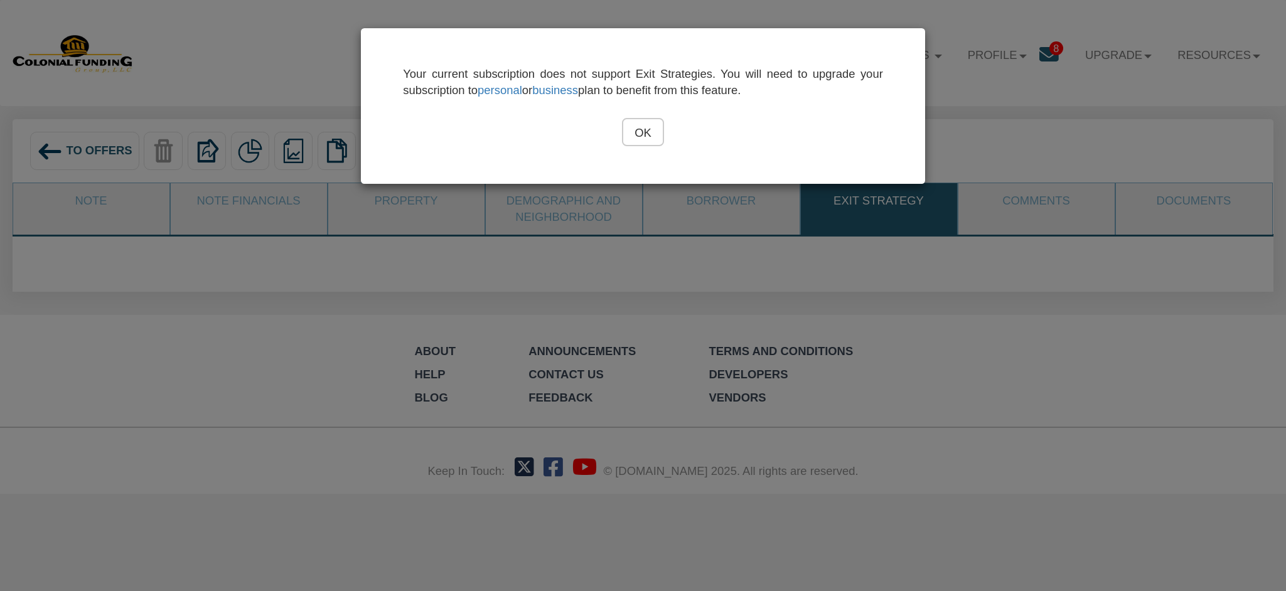
click at [639, 128] on input "OK" at bounding box center [643, 132] width 42 height 28
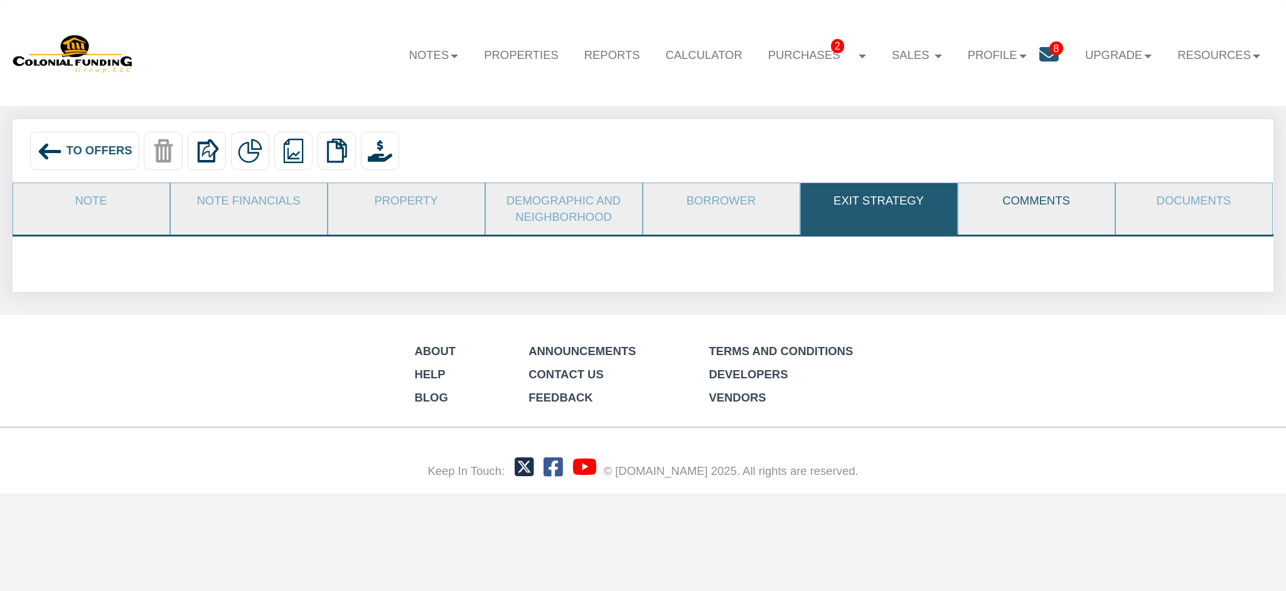
click at [1031, 201] on link "Comments" at bounding box center [1035, 200] width 155 height 35
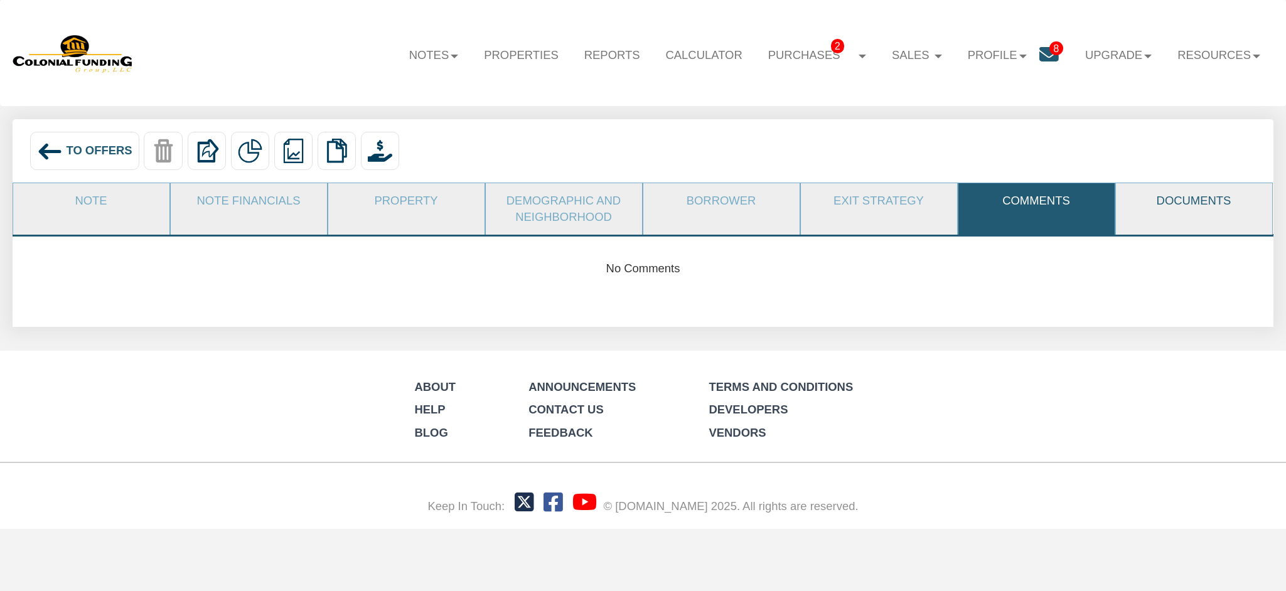
click at [1163, 199] on link "Documents" at bounding box center [1193, 200] width 155 height 35
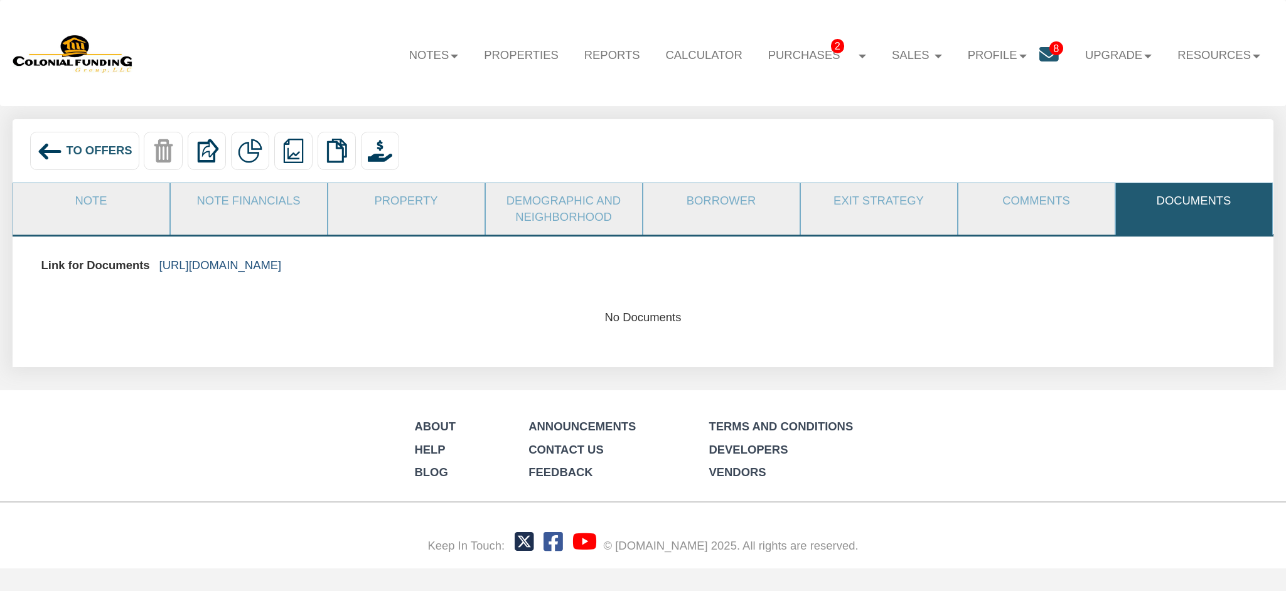
click at [282, 267] on link "https://colonialfundinggroup.sharepoint.com/:f:/s/operationsteam/Eoz70upoDtNMgv…" at bounding box center [220, 265] width 122 height 13
click at [70, 152] on span "To Offers" at bounding box center [99, 150] width 66 height 13
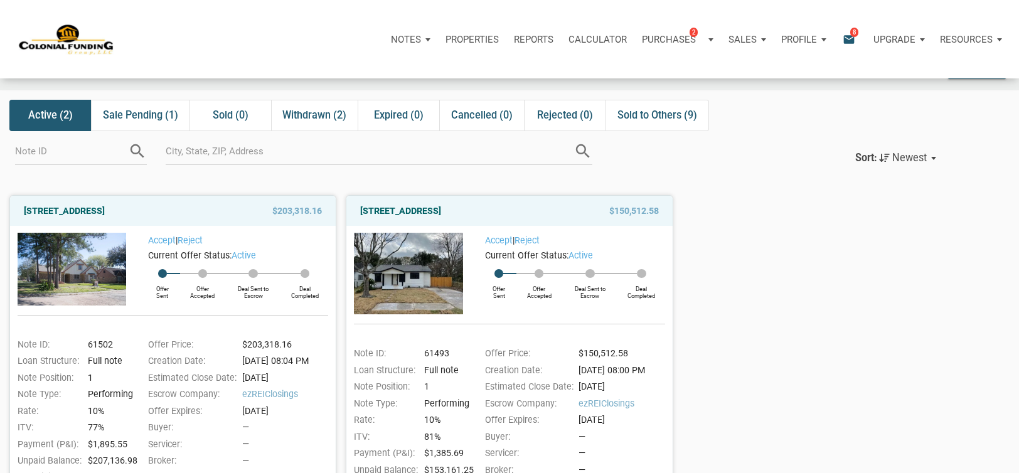
scroll to position [63, 0]
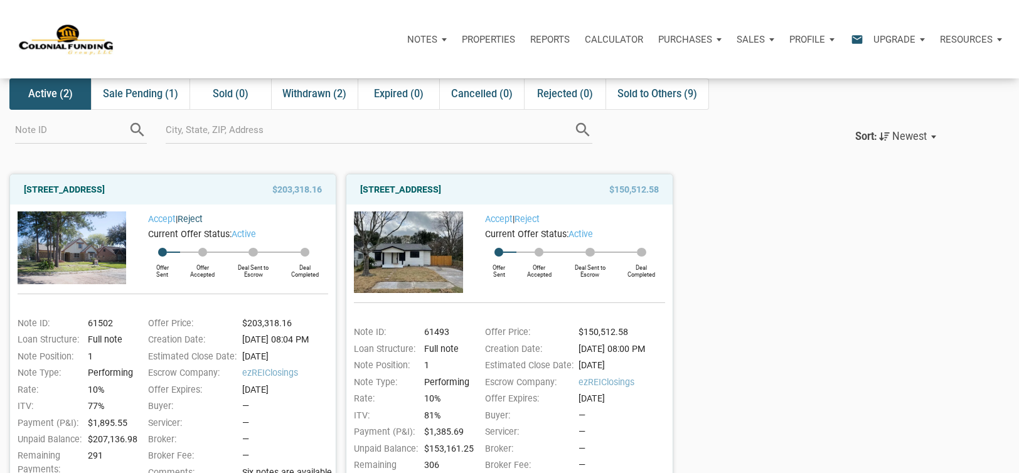
click at [196, 221] on link "Reject" at bounding box center [190, 219] width 25 height 10
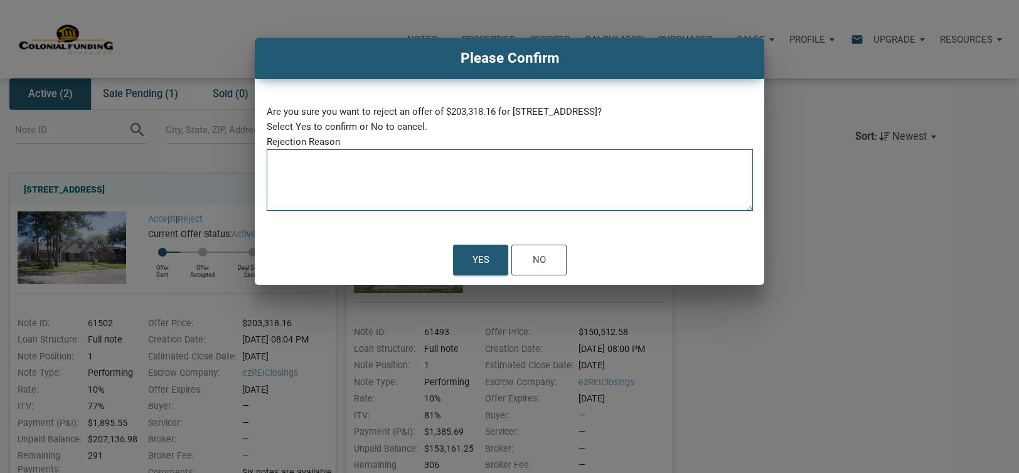
click at [337, 175] on textarea at bounding box center [510, 183] width 486 height 53
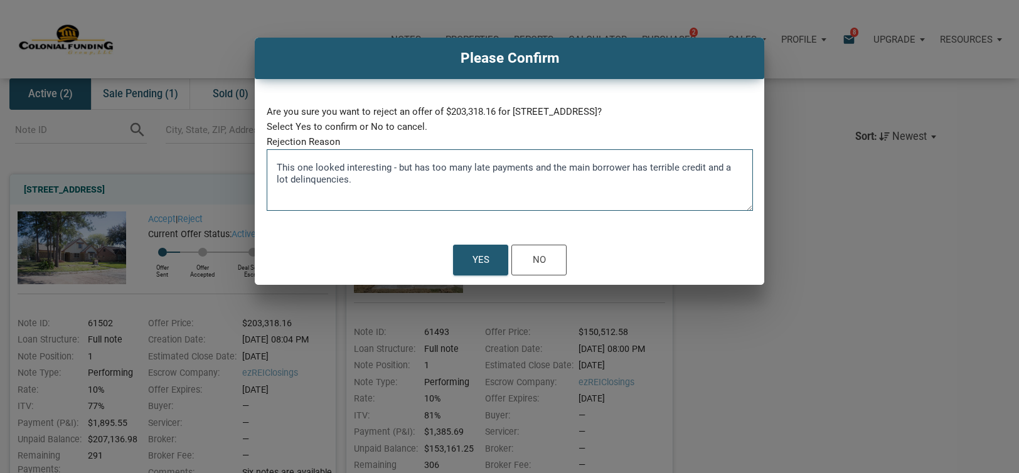
click at [535, 166] on textarea "This one looked interesting - but has too many late payments and the main borro…" at bounding box center [510, 183] width 486 height 53
click at [535, 169] on textarea "This one looked interesting - but has too many late payments fand the main borr…" at bounding box center [510, 183] width 486 height 53
click at [397, 166] on textarea "This one looked interesting - but has too many late payments for my taste." at bounding box center [510, 183] width 486 height 53
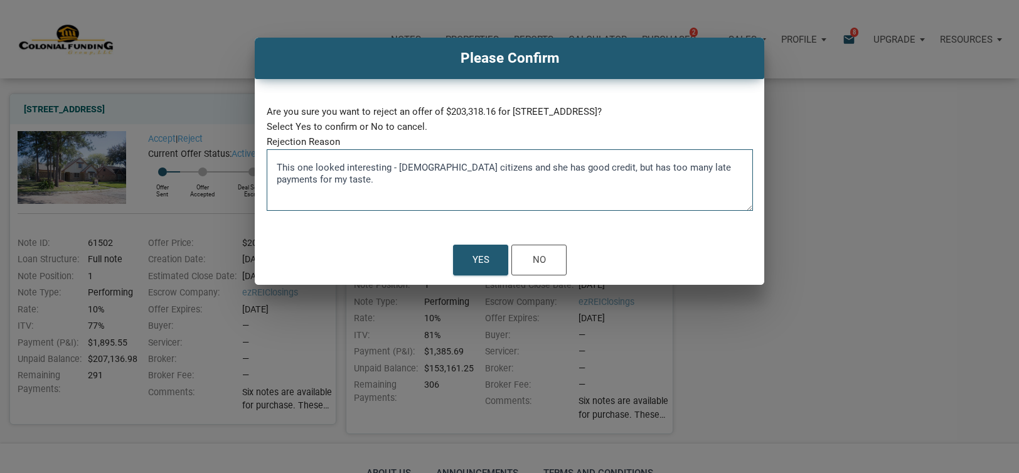
scroll to position [125, 0]
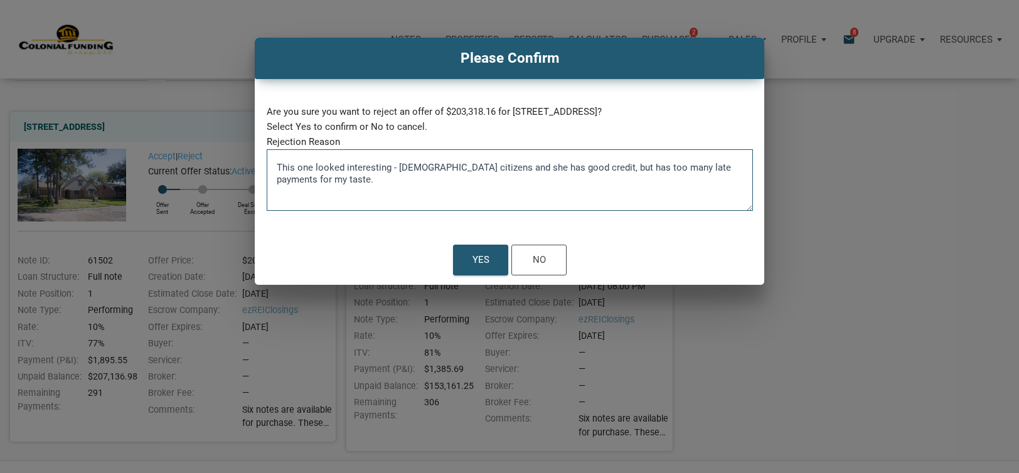
click at [391, 168] on textarea "This one looked interesting - US citizens and she has good credit, but has too …" at bounding box center [510, 183] width 486 height 53
drag, startPoint x: 275, startPoint y: 164, endPoint x: 395, endPoint y: 168, distance: 120.5
click at [395, 168] on textarea "This one looked interesting - US citizens and she has good credit, but has too …" at bounding box center [510, 183] width 486 height 53
click at [497, 170] on textarea "I liked it has two US citizens and she has good credit, but has too many late p…" at bounding box center [510, 183] width 486 height 53
drag, startPoint x: 695, startPoint y: 171, endPoint x: 694, endPoint y: 165, distance: 6.4
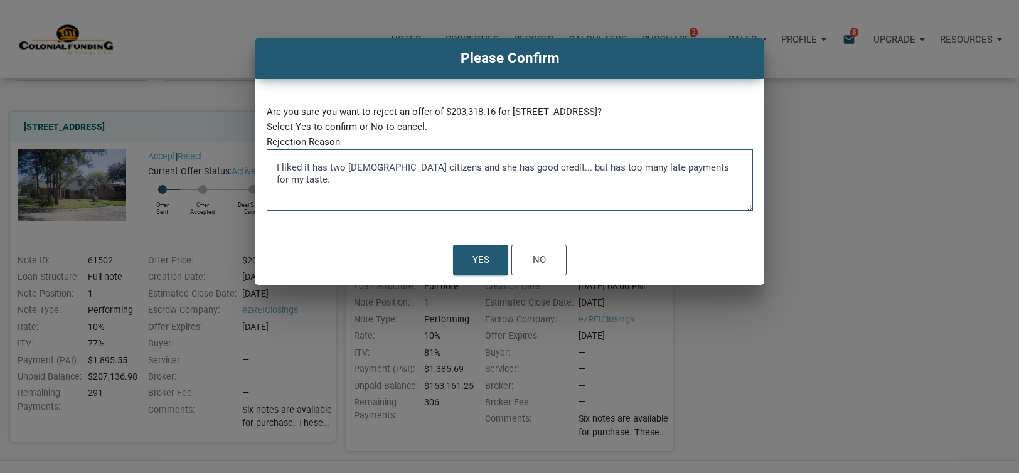
click at [695, 170] on textarea "I liked it has two US citizens and she has good credit... but has too many late…" at bounding box center [510, 183] width 486 height 53
type textarea "I liked it has two US citizens and she has good credit... but has too many late…"
click at [479, 255] on div "Yes" at bounding box center [480, 260] width 17 height 18
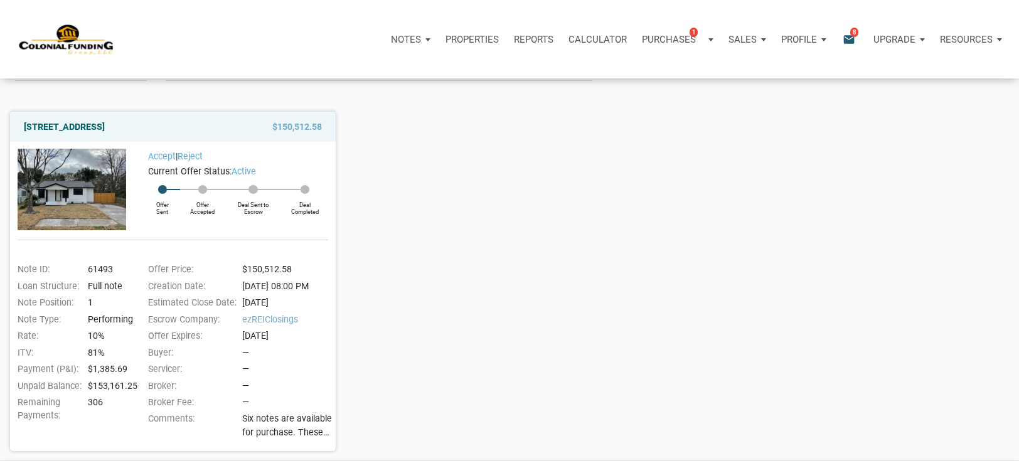
drag, startPoint x: 241, startPoint y: 269, endPoint x: 299, endPoint y: 268, distance: 57.7
click at [299, 268] on div "$150,512.58" at bounding box center [286, 269] width 97 height 13
copy div "$150,512.58"
drag, startPoint x: 87, startPoint y: 387, endPoint x: 123, endPoint y: 386, distance: 36.4
click at [123, 386] on div "$153,161.25" at bounding box center [108, 386] width 48 height 13
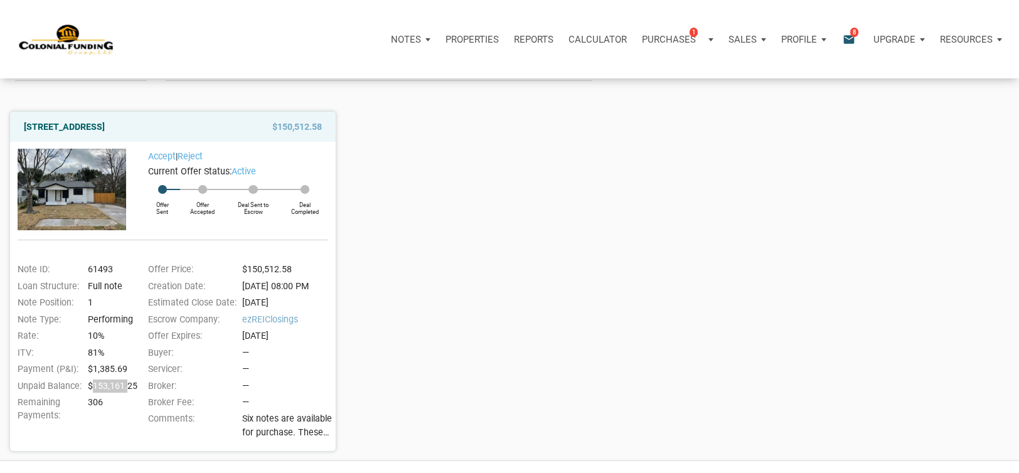
copy div "$153,161.25"
drag, startPoint x: 87, startPoint y: 373, endPoint x: 125, endPoint y: 368, distance: 39.1
click at [125, 368] on div "$1,385.69" at bounding box center [108, 369] width 48 height 13
copy div "$1,385.69"
click at [70, 127] on link "[STREET_ADDRESS]" at bounding box center [64, 126] width 81 height 15
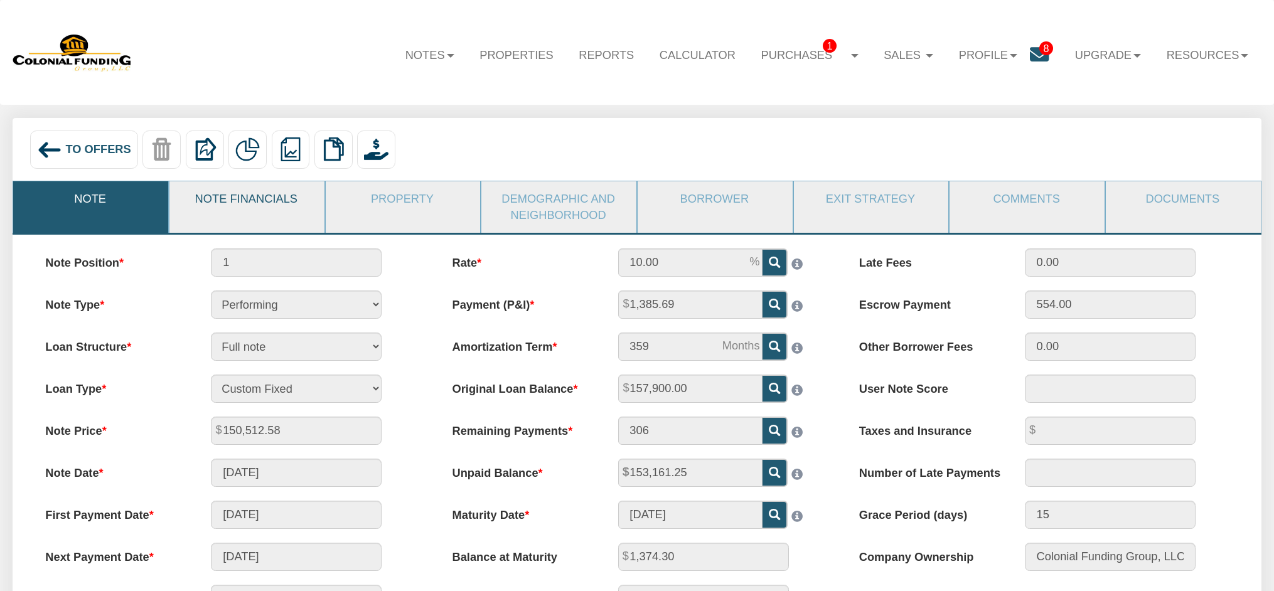
click at [253, 199] on link "Note Financials" at bounding box center [246, 198] width 154 height 35
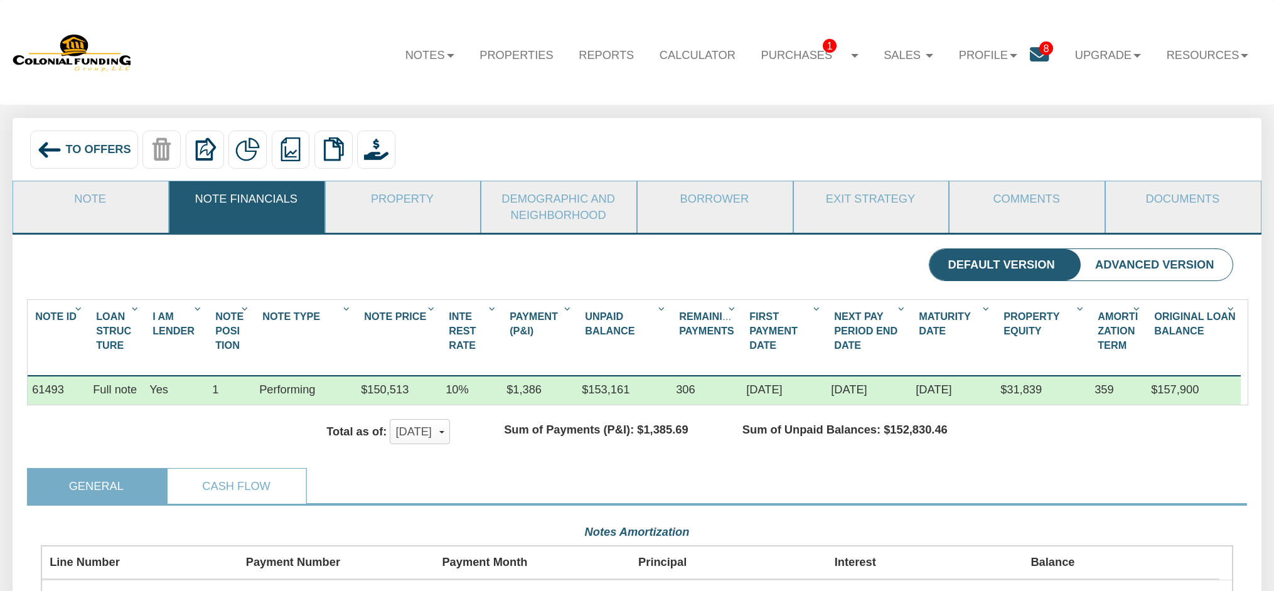
scroll to position [299, 1192]
click at [89, 196] on link "Note" at bounding box center [90, 198] width 154 height 35
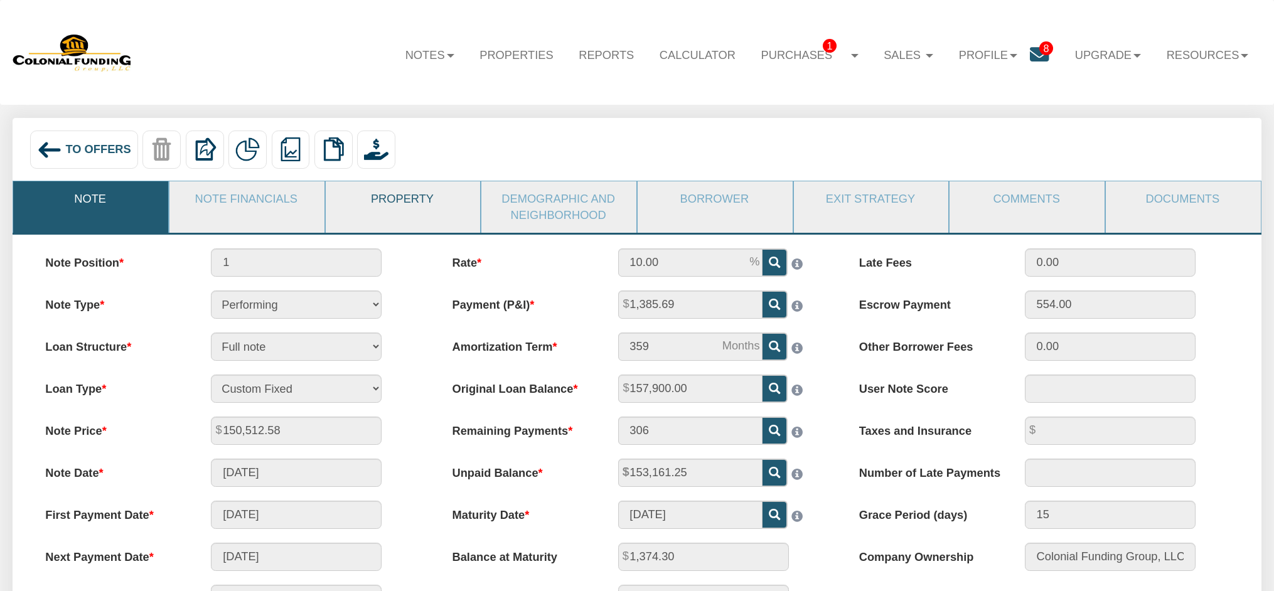
click at [425, 200] on link "Property" at bounding box center [403, 198] width 154 height 35
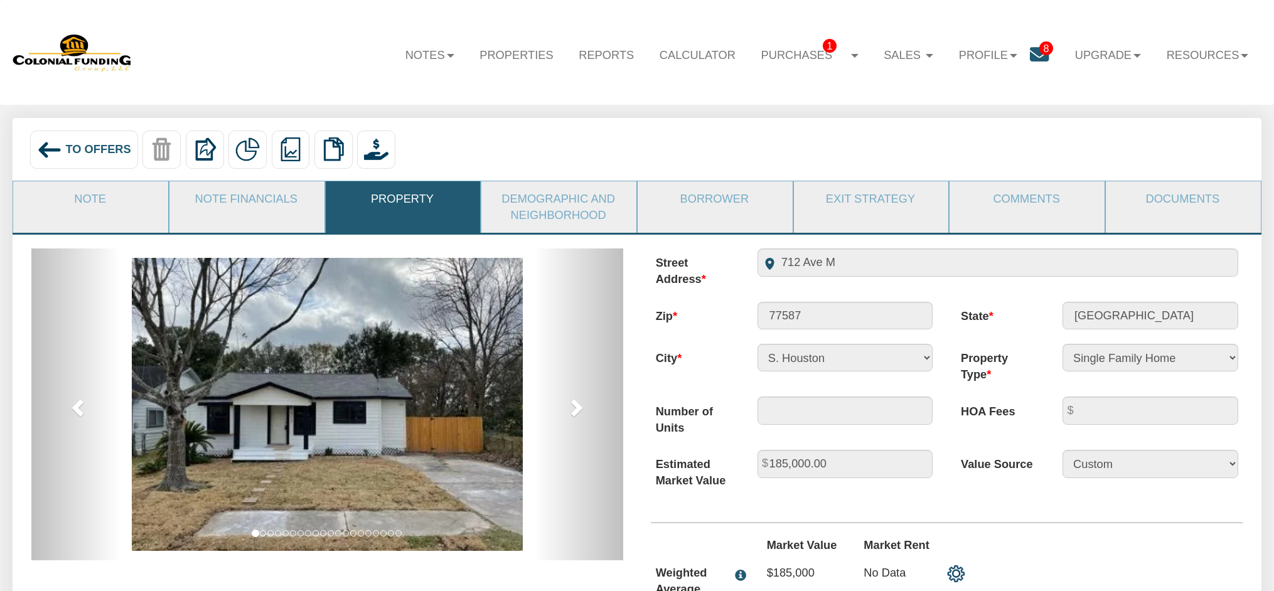
drag, startPoint x: 245, startPoint y: 190, endPoint x: 534, endPoint y: 272, distance: 300.1
click at [245, 190] on link "Note Financials" at bounding box center [246, 198] width 154 height 35
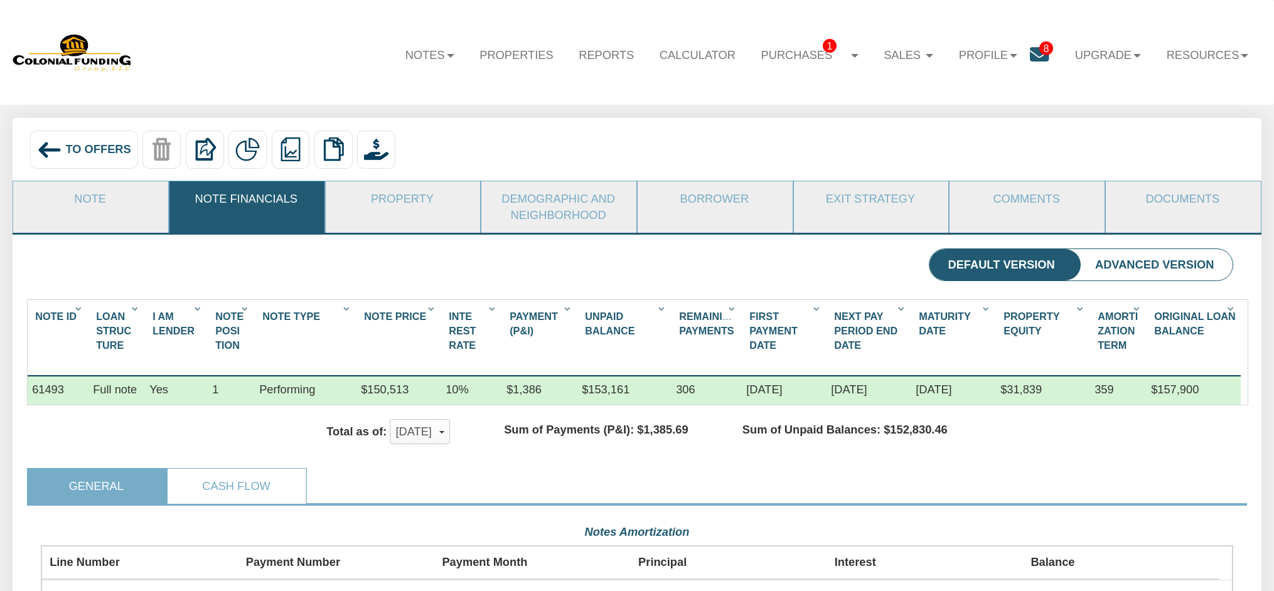
drag, startPoint x: 732, startPoint y: 391, endPoint x: 808, endPoint y: 397, distance: 76.8
click at [808, 376] on div "61493 Full note Yes 1 Performing $150,513 10% $1,386 $153,161 306 06/01/2021 08…" at bounding box center [634, 376] width 1213 height 0
copy div "06/01/2021"
drag, startPoint x: 828, startPoint y: 390, endPoint x: 892, endPoint y: 392, distance: 63.4
click at [892, 392] on div "08/01/2025" at bounding box center [868, 390] width 85 height 28
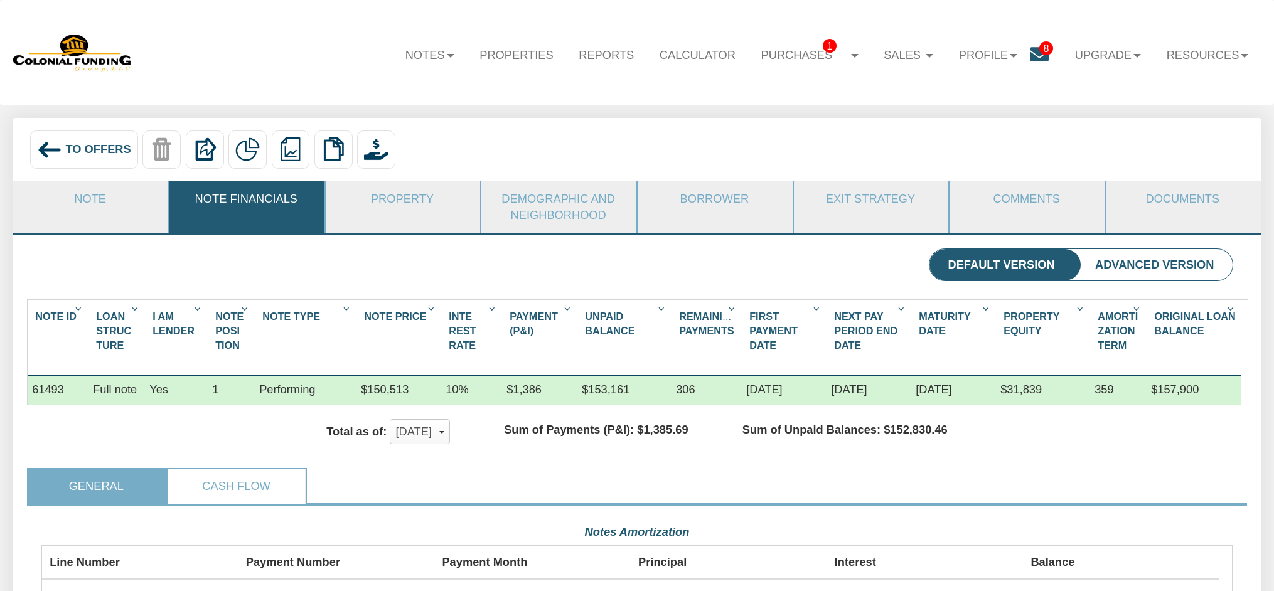
copy div "08/01/2025"
drag, startPoint x: 914, startPoint y: 391, endPoint x: 979, endPoint y: 400, distance: 65.8
click at [979, 400] on div "05/01/2051" at bounding box center [953, 390] width 85 height 28
copy div "05/01/2051"
drag, startPoint x: 1151, startPoint y: 390, endPoint x: 1213, endPoint y: 388, distance: 62.8
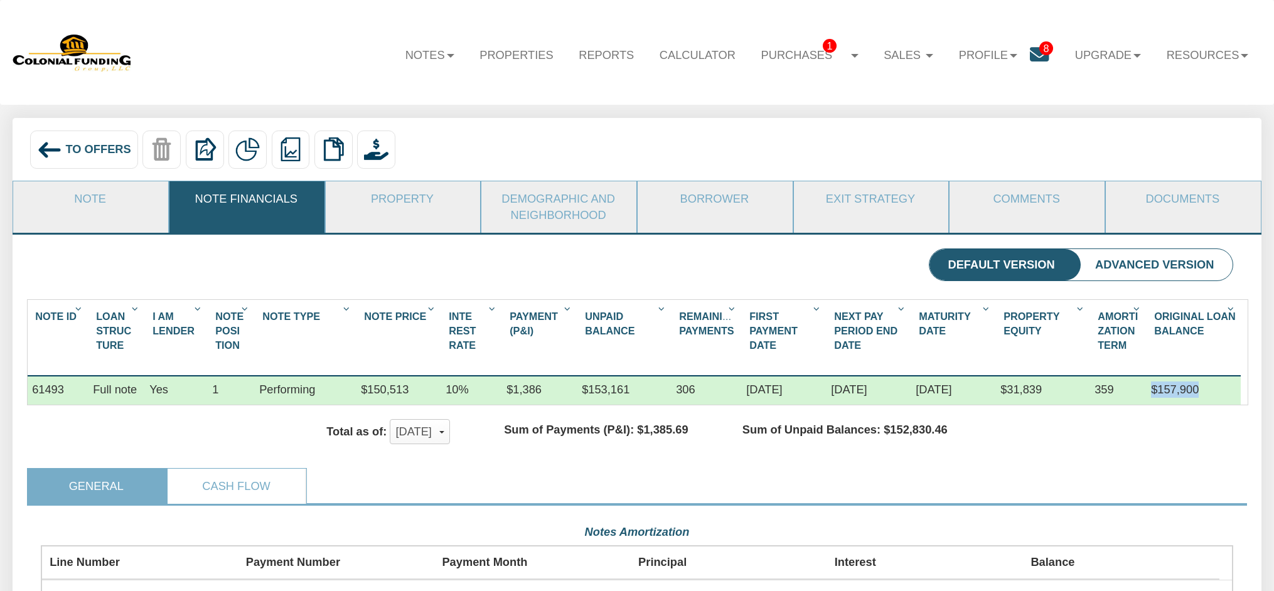
click at [1213, 388] on div "$157,900" at bounding box center [1193, 390] width 94 height 28
copy div "$157,900"
click at [400, 195] on link "Property" at bounding box center [403, 198] width 154 height 35
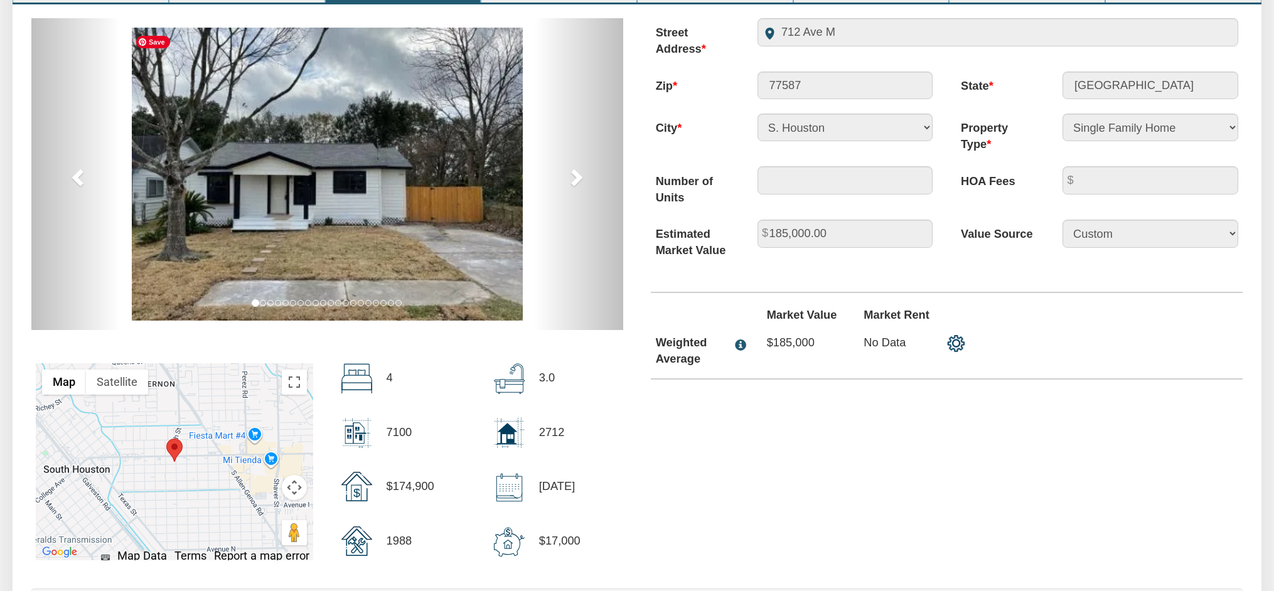
scroll to position [235, 0]
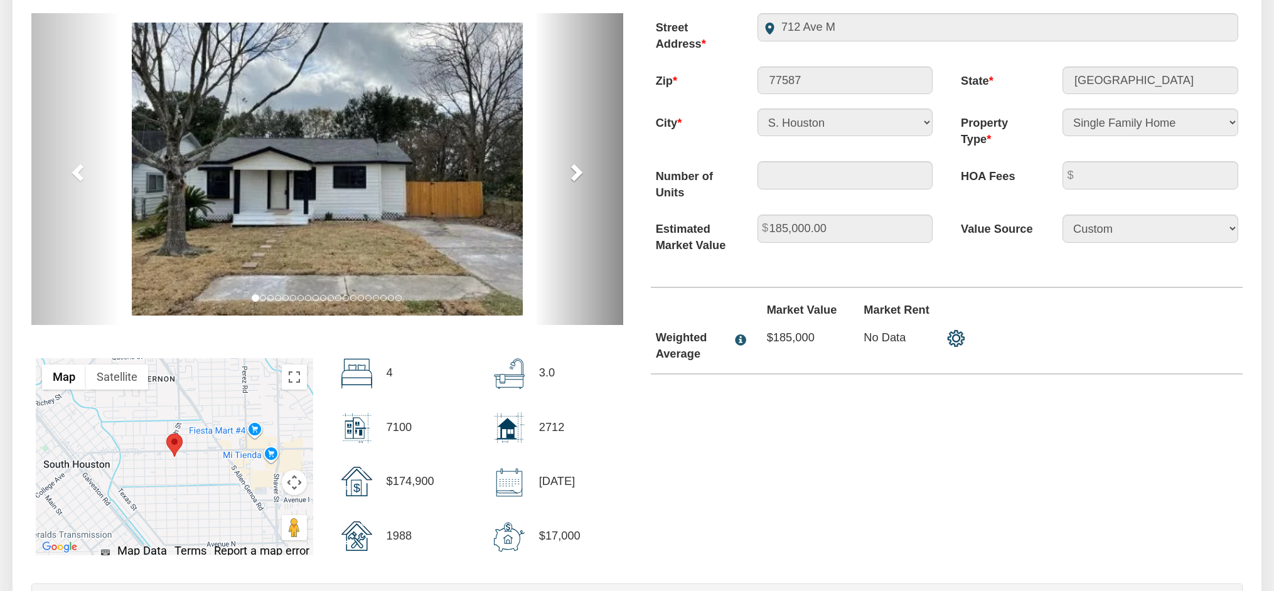
click at [570, 171] on span at bounding box center [575, 172] width 19 height 19
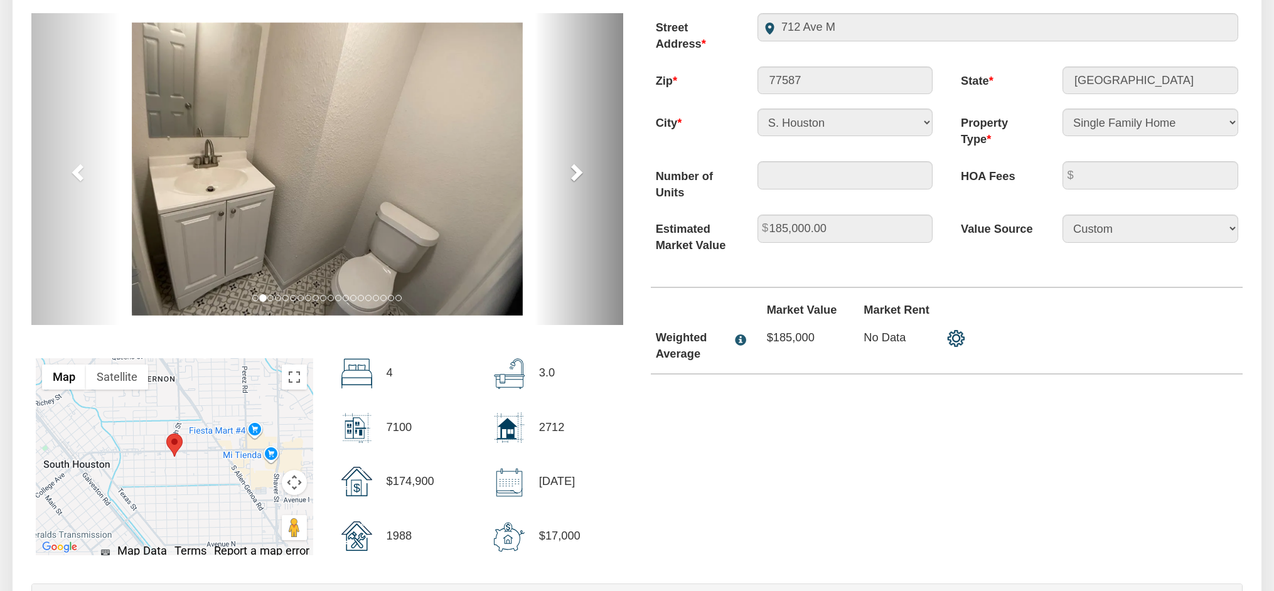
click at [570, 171] on span at bounding box center [575, 172] width 19 height 19
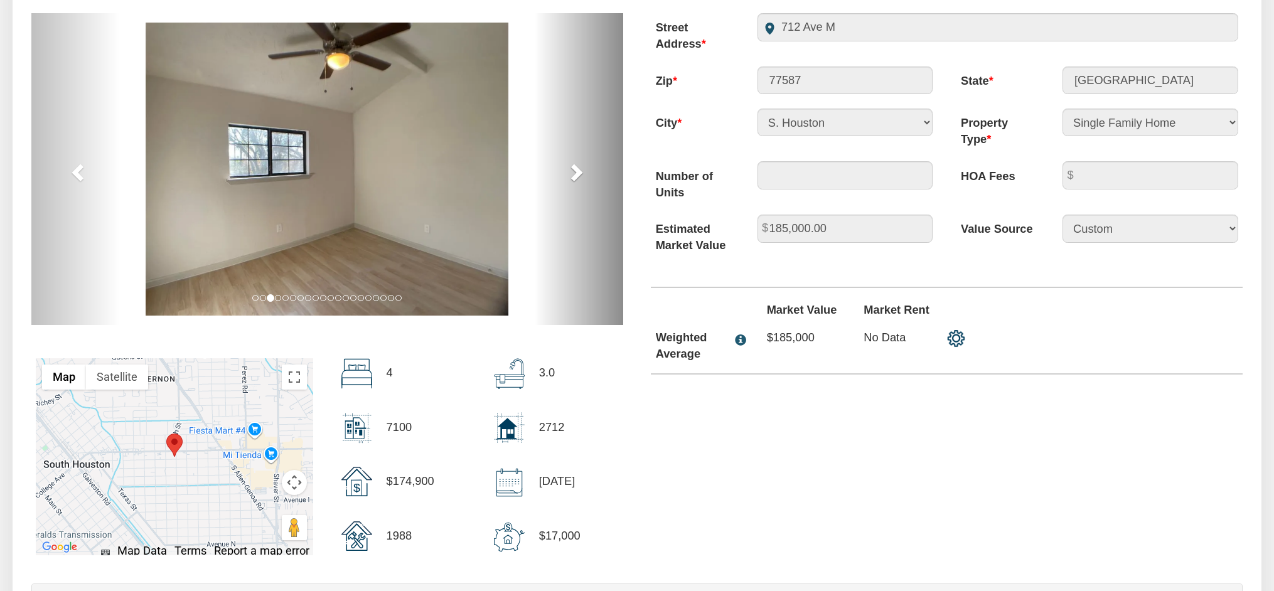
click at [570, 171] on span at bounding box center [575, 172] width 19 height 19
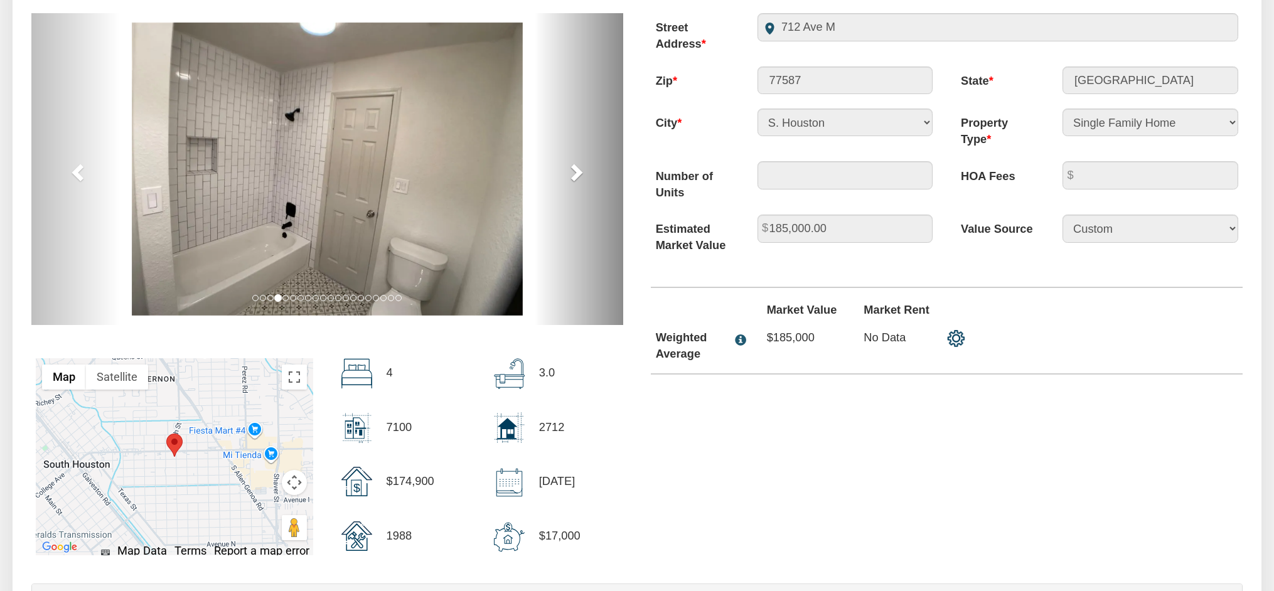
click at [570, 171] on span at bounding box center [575, 172] width 19 height 19
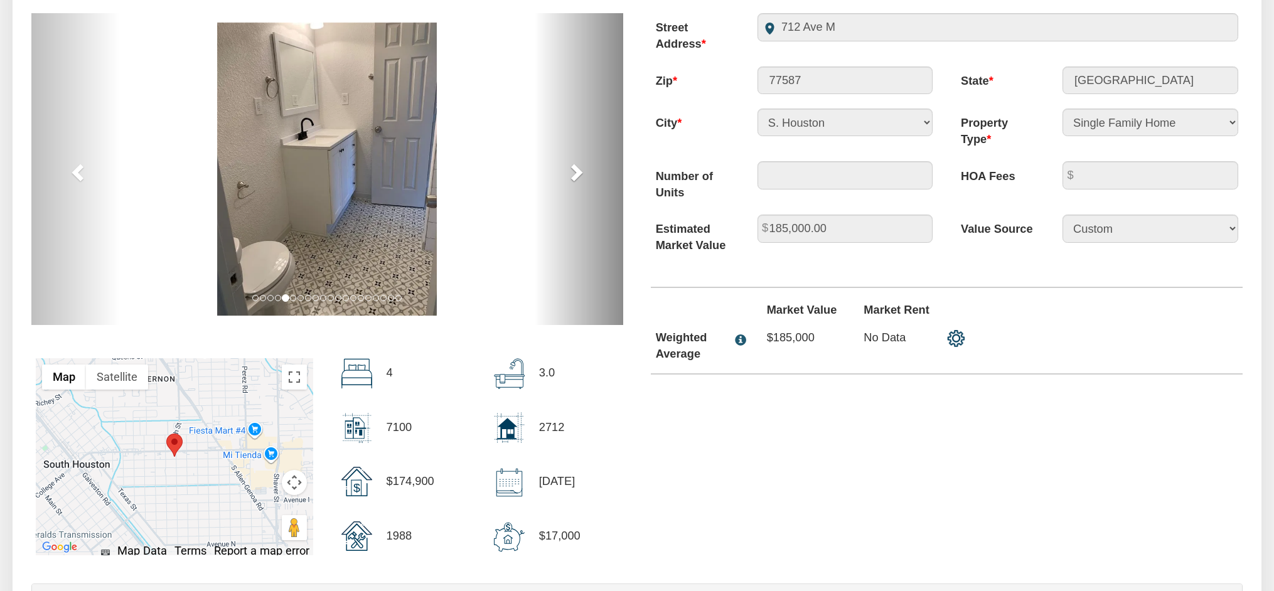
click at [570, 171] on span at bounding box center [575, 172] width 19 height 19
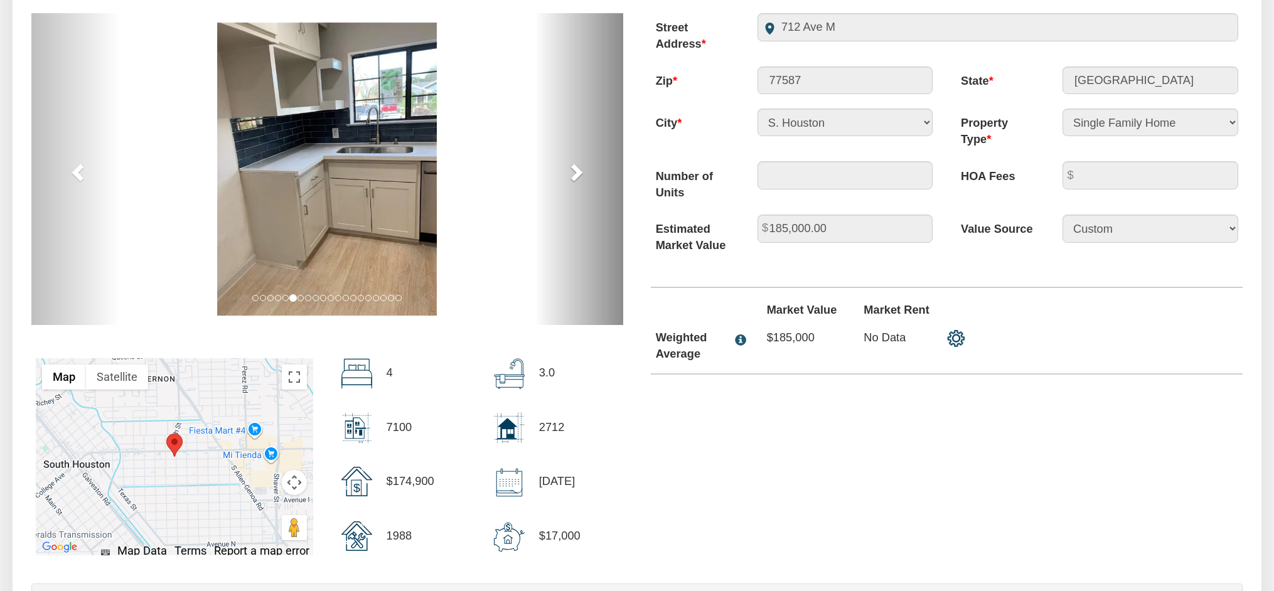
click at [570, 171] on span at bounding box center [575, 172] width 19 height 19
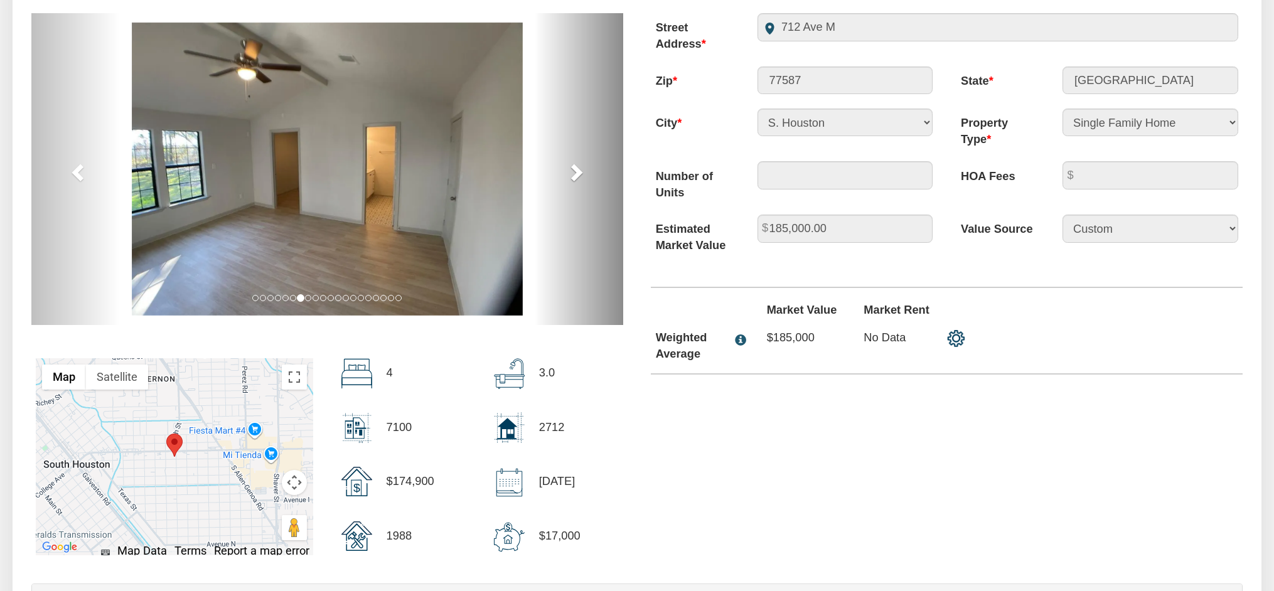
click at [570, 171] on span at bounding box center [575, 172] width 19 height 19
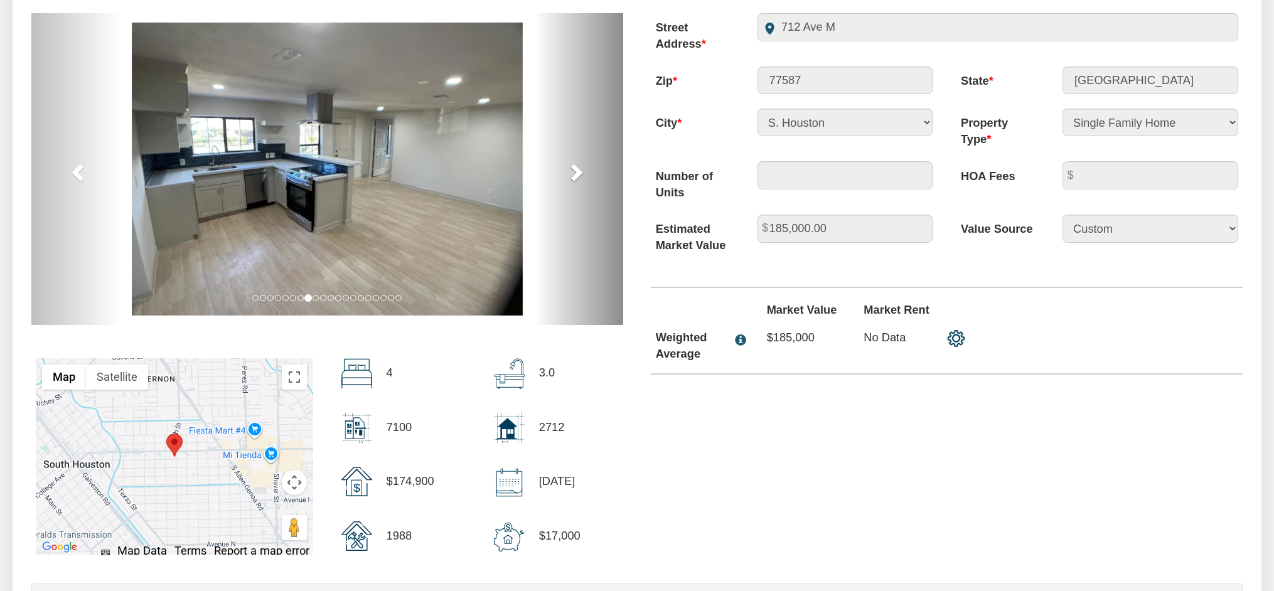
click at [570, 171] on span at bounding box center [575, 172] width 19 height 19
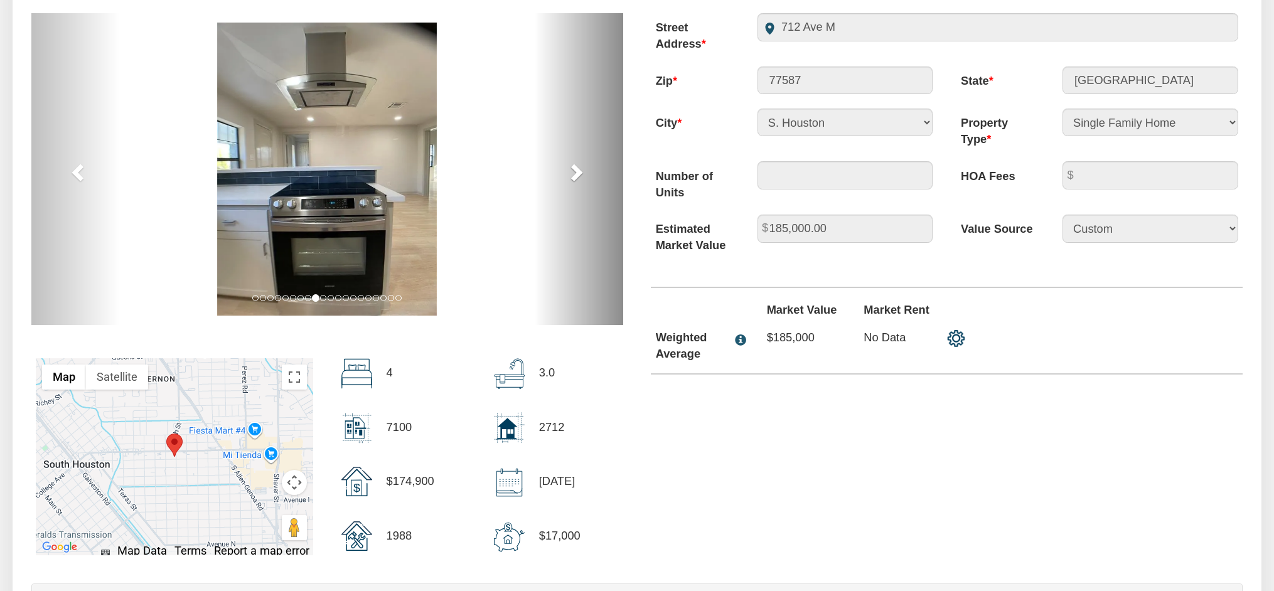
click at [570, 171] on span at bounding box center [575, 172] width 19 height 19
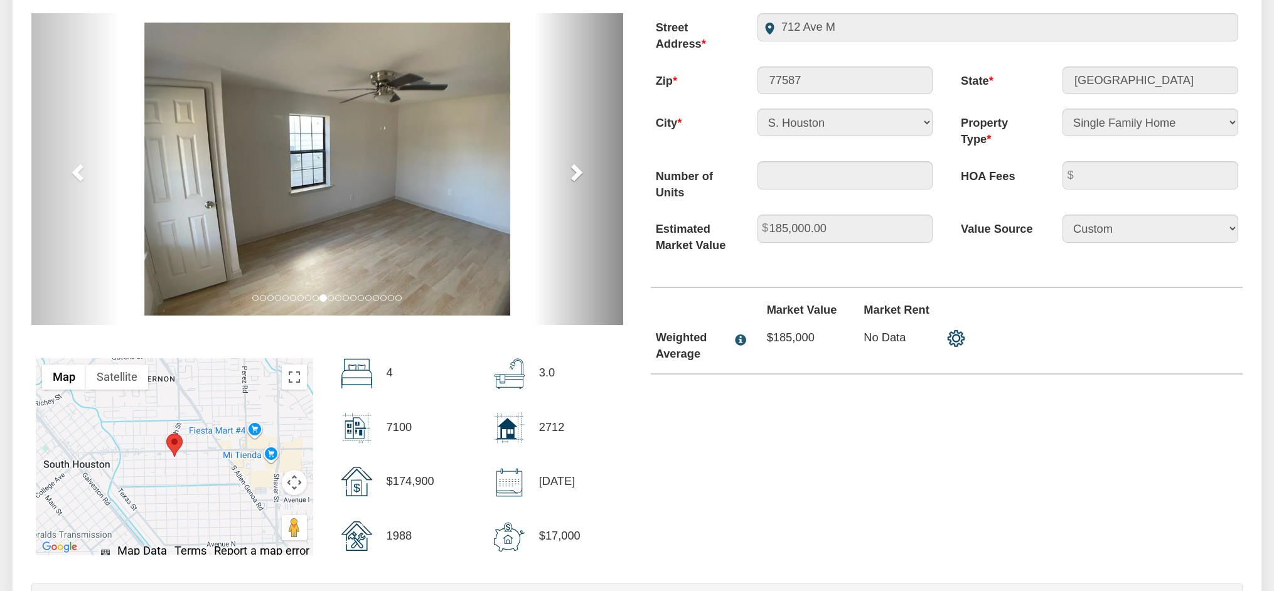
click at [570, 171] on span at bounding box center [575, 172] width 19 height 19
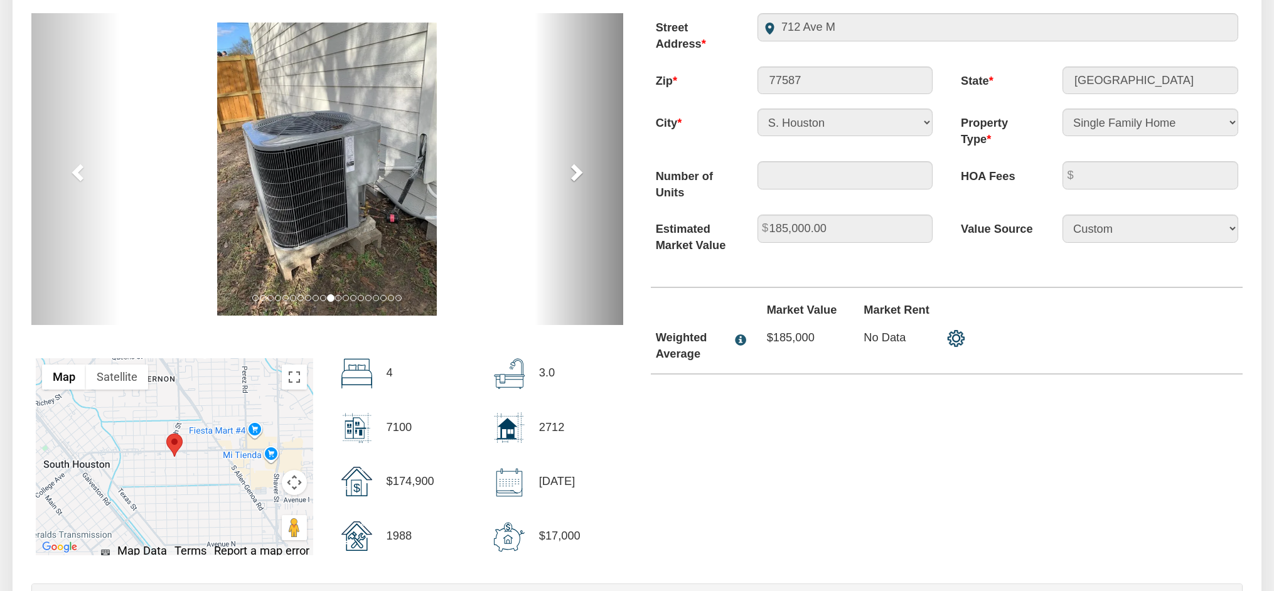
click at [570, 171] on span at bounding box center [575, 172] width 19 height 19
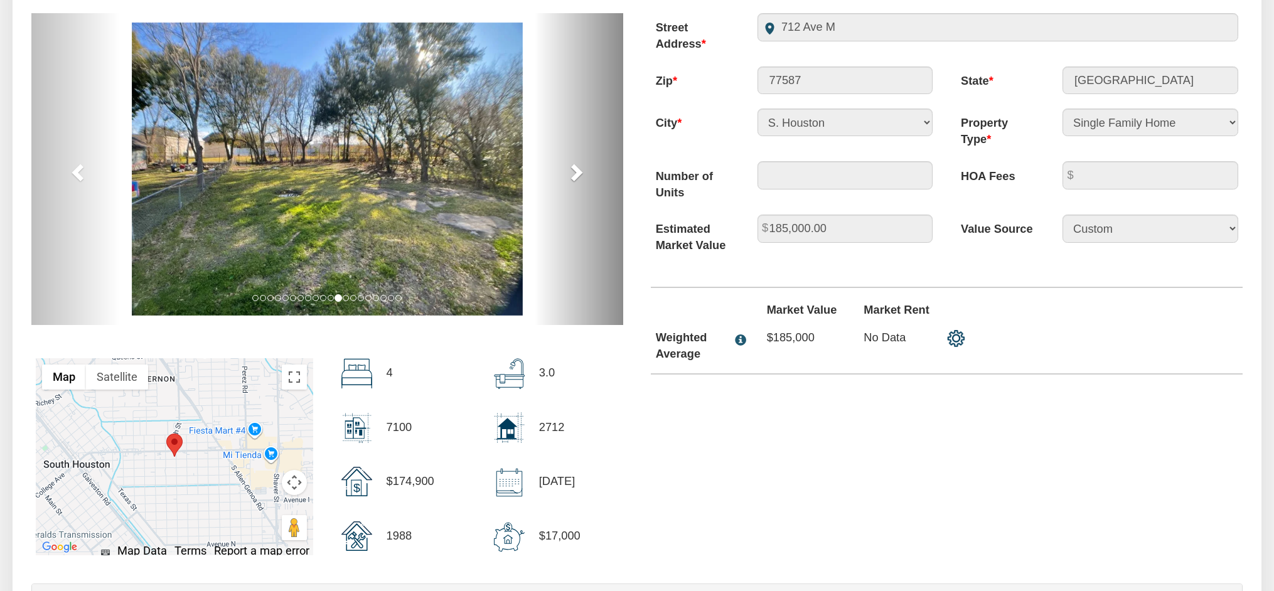
click at [570, 171] on span at bounding box center [575, 172] width 19 height 19
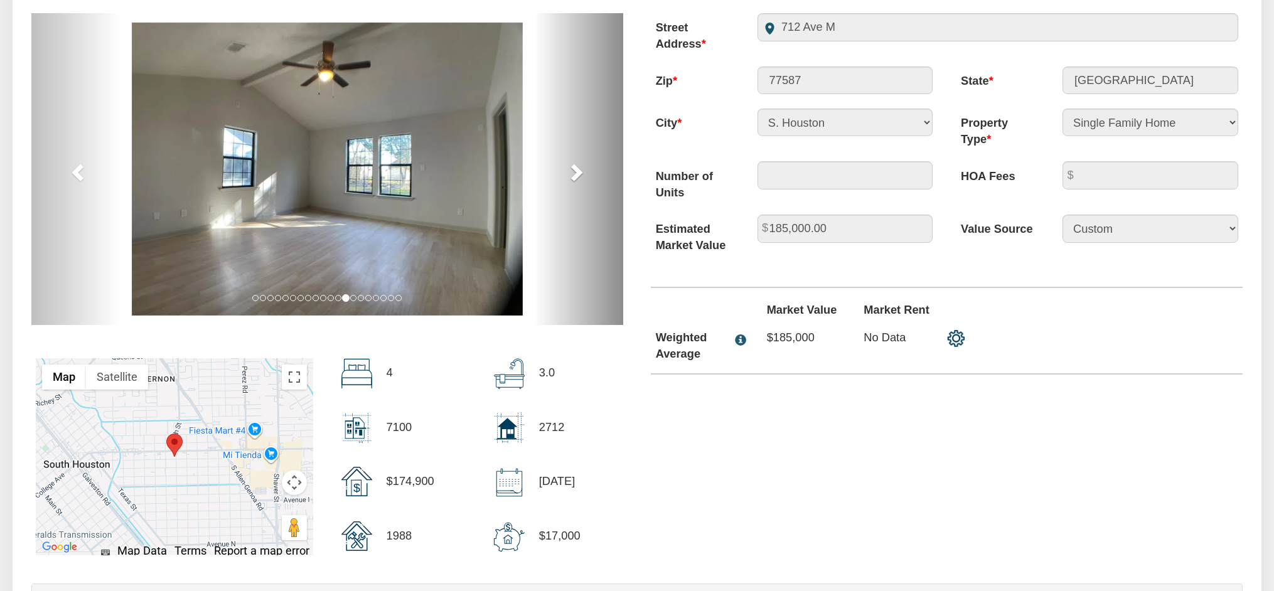
click at [570, 171] on span at bounding box center [575, 172] width 19 height 19
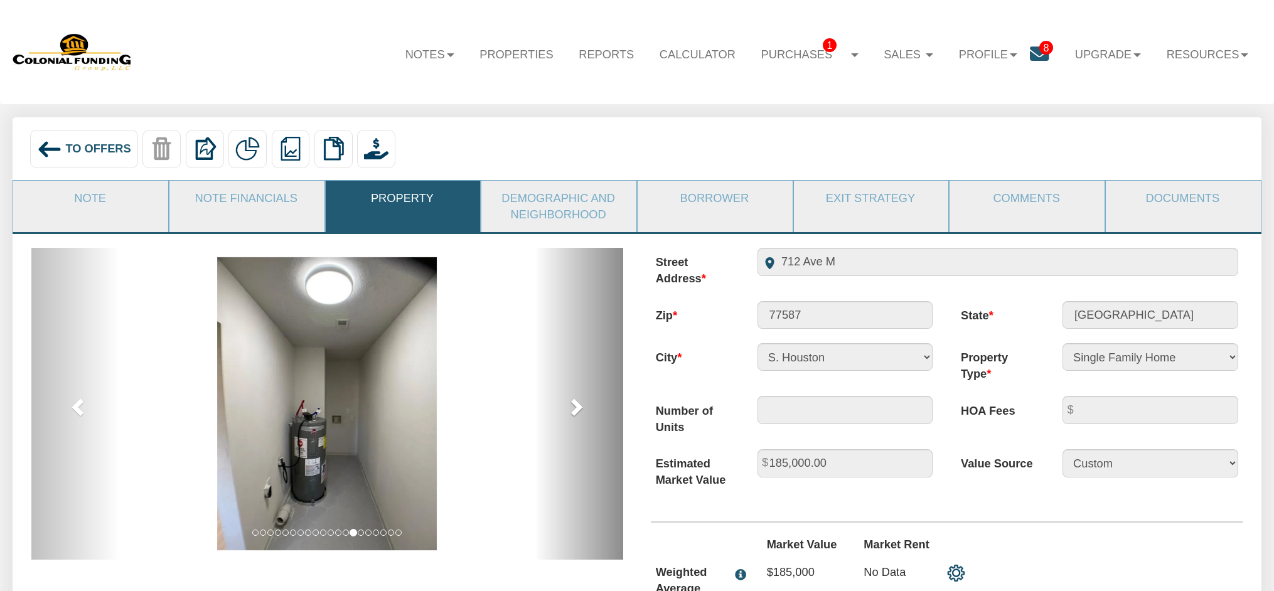
scroll to position [0, 0]
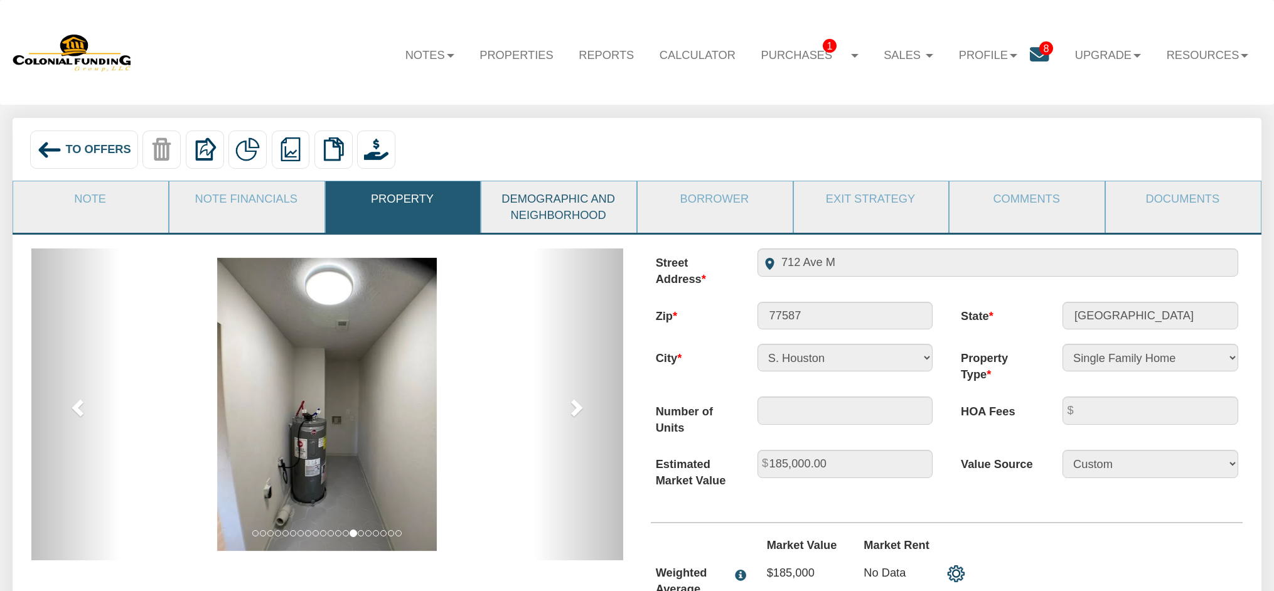
click at [570, 206] on link "Demographic and Neighborhood" at bounding box center [558, 206] width 154 height 51
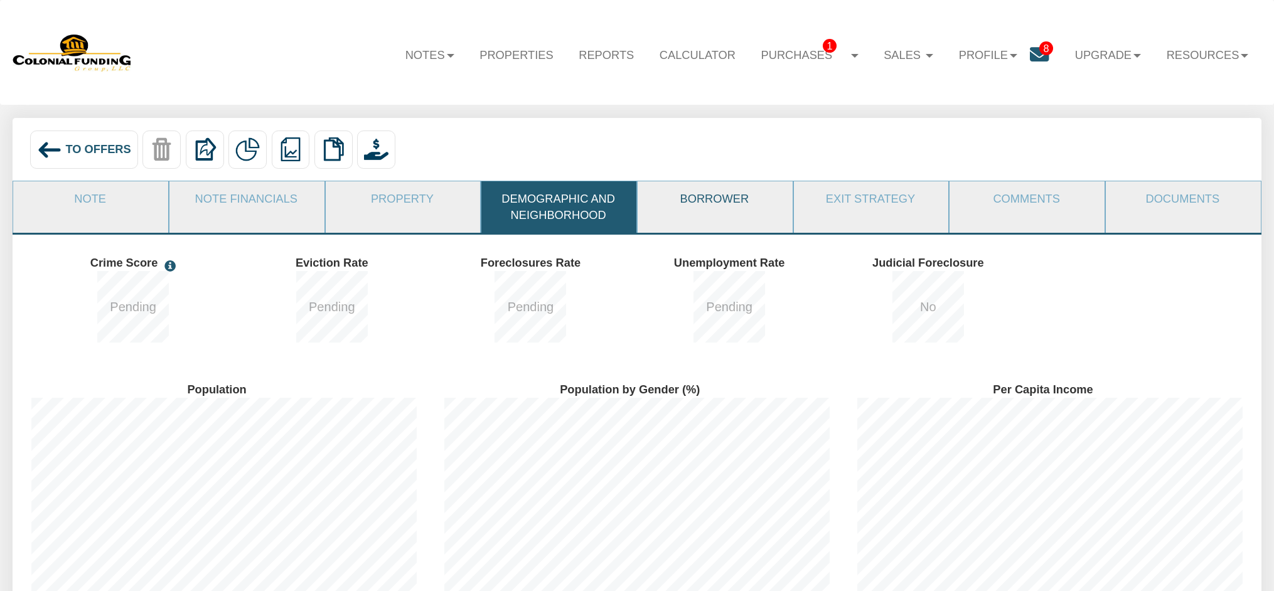
scroll to position [230, 413]
click at [720, 203] on link "Borrower" at bounding box center [714, 198] width 154 height 35
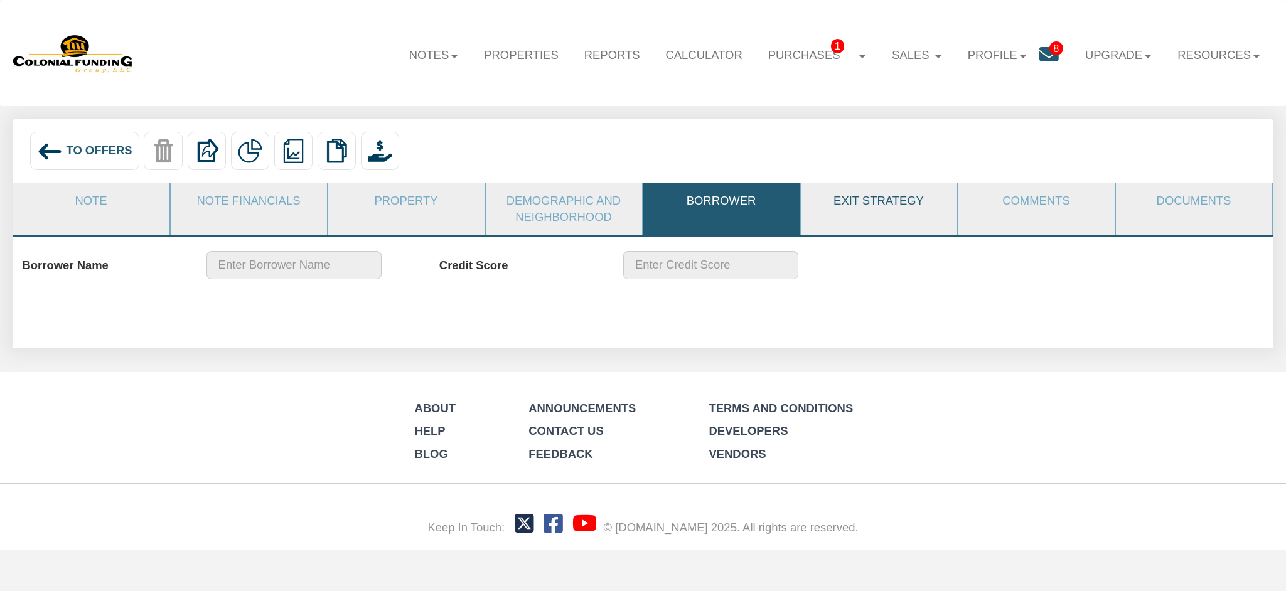
click at [845, 199] on link "Exit Strategy" at bounding box center [878, 200] width 155 height 35
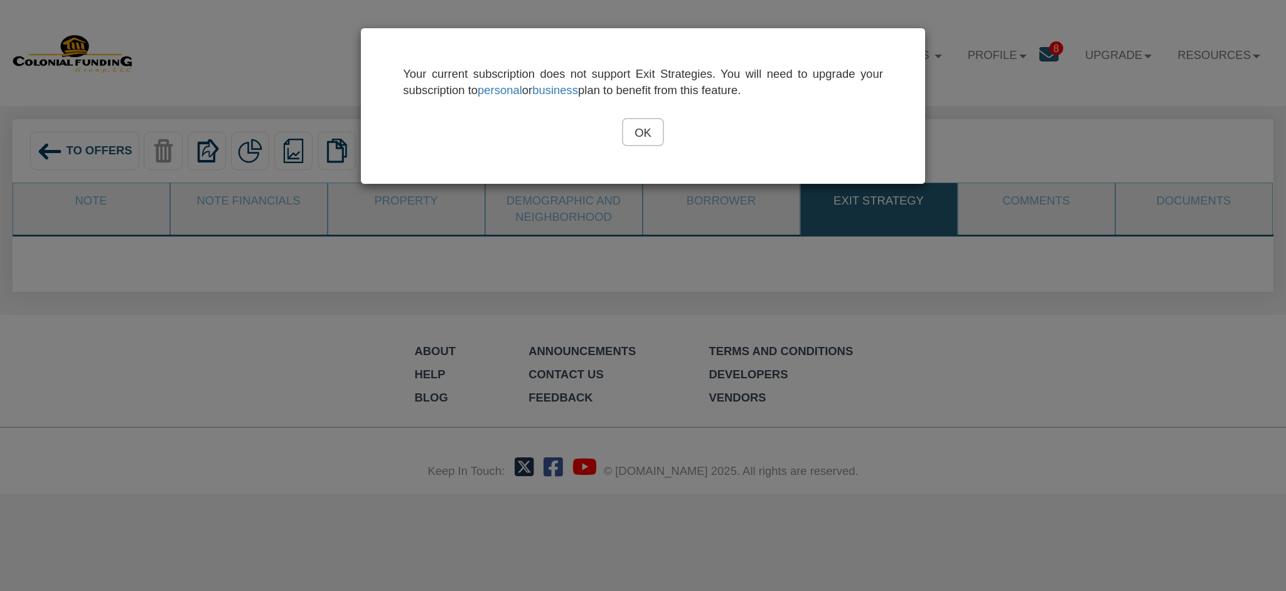
click at [650, 142] on input "OK" at bounding box center [643, 132] width 42 height 28
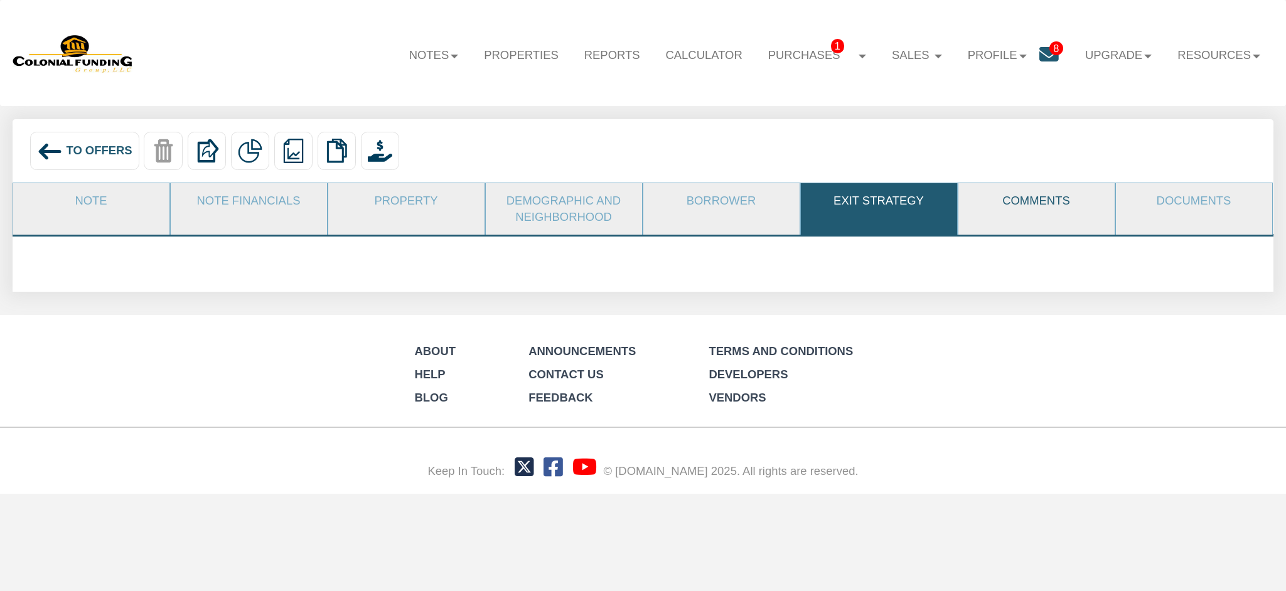
click at [1024, 206] on link "Comments" at bounding box center [1035, 200] width 155 height 35
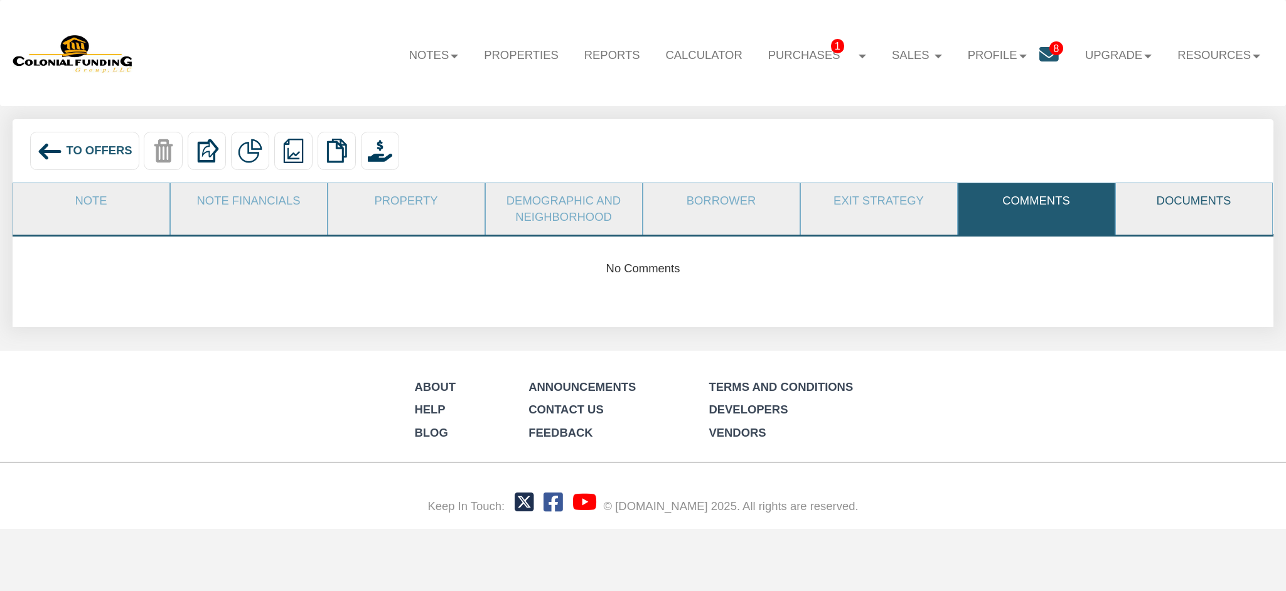
click at [1213, 199] on link "Documents" at bounding box center [1193, 200] width 155 height 35
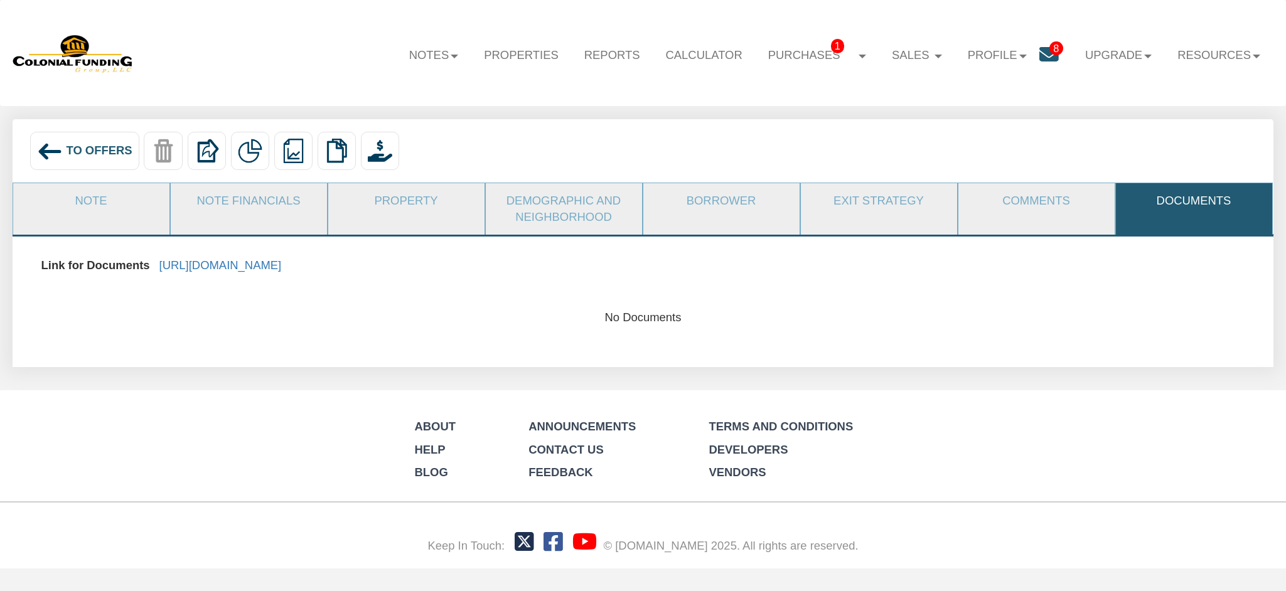
drag, startPoint x: 921, startPoint y: 259, endPoint x: 158, endPoint y: 270, distance: 763.1
click at [158, 270] on div "Link for Documents https://colonialfundinggroup.sharepoint.com/:f:/s/operations…" at bounding box center [643, 265] width 1222 height 29
copy link "https://colonialfundinggroup.sharepoint.com/:f:/s/operationsteam/Eg5p2f-ec6BFi1…"
click at [282, 270] on link "https://colonialfundinggroup.sharepoint.com/:f:/s/operationsteam/Eg5p2f-ec6BFi1…" at bounding box center [220, 265] width 122 height 13
drag, startPoint x: 248, startPoint y: 200, endPoint x: 584, endPoint y: 239, distance: 338.0
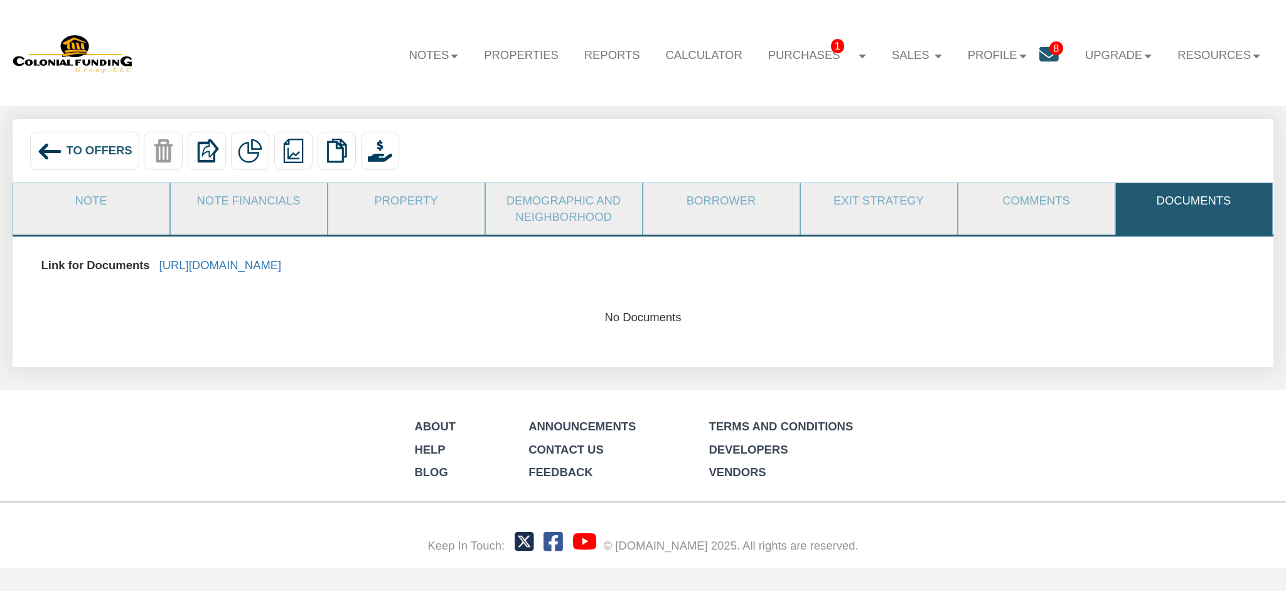
click at [248, 200] on link "Note Financials" at bounding box center [248, 200] width 155 height 35
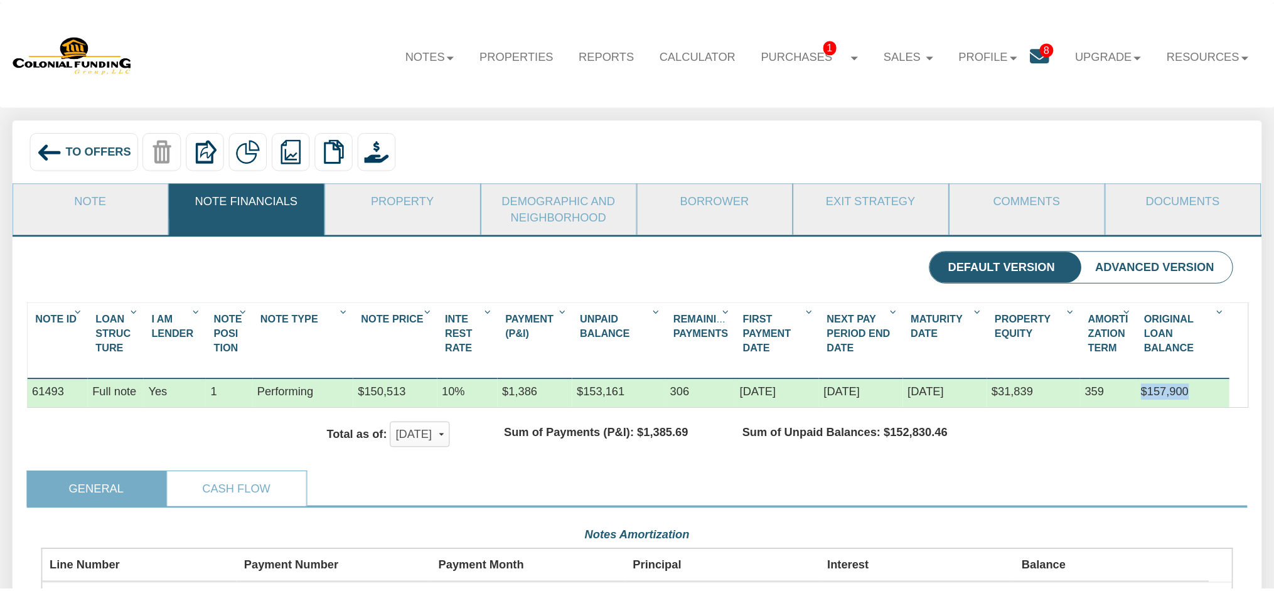
scroll to position [627146, 626254]
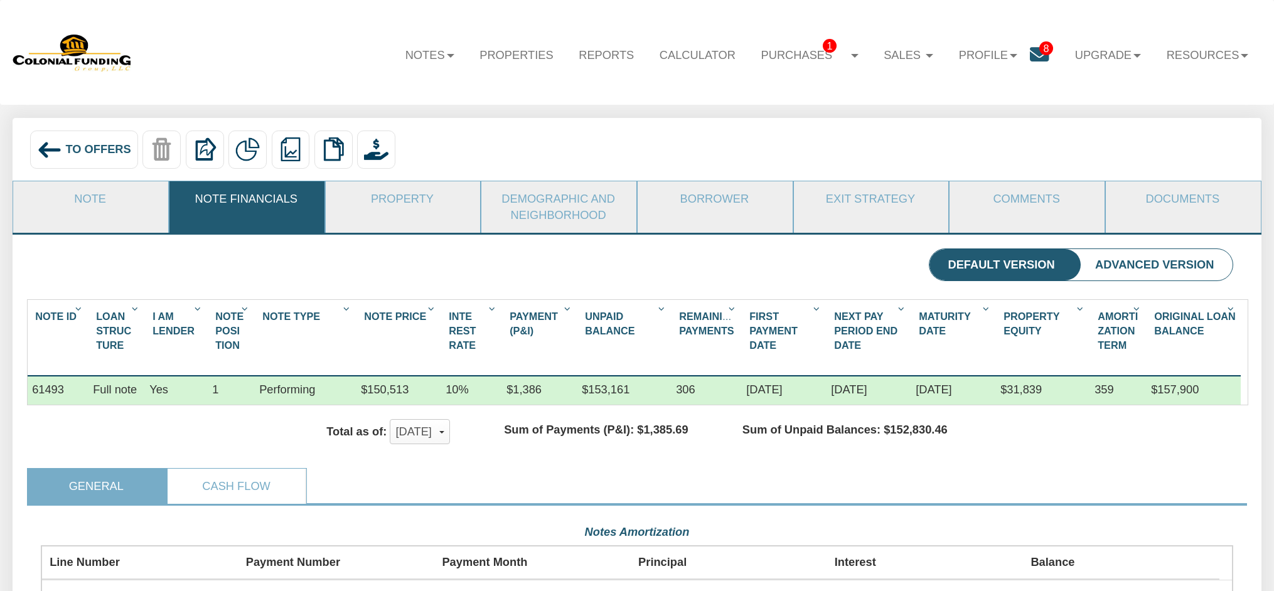
click at [96, 150] on span "To Offers" at bounding box center [98, 148] width 65 height 13
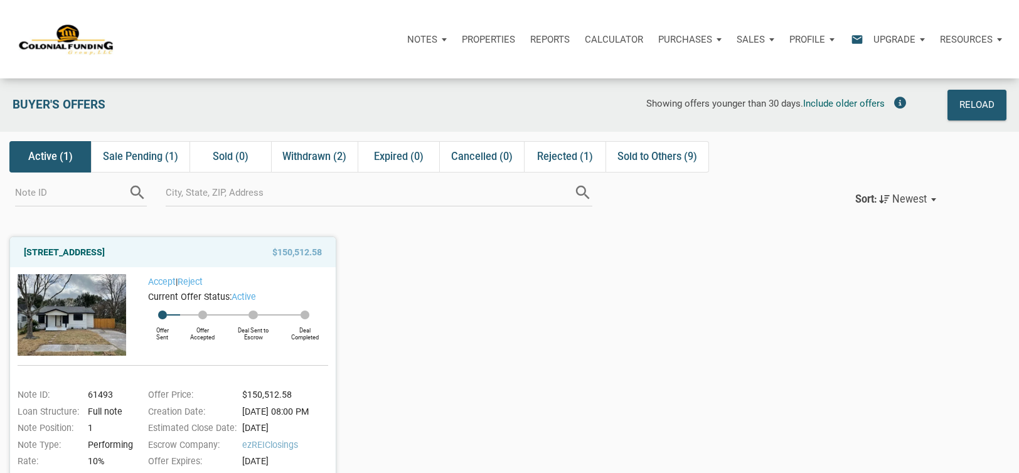
drag, startPoint x: 19, startPoint y: 252, endPoint x: 173, endPoint y: 250, distance: 153.7
click at [173, 250] on div "[STREET_ADDRESS]" at bounding box center [127, 252] width 218 height 15
copy link "[STREET_ADDRESS]"
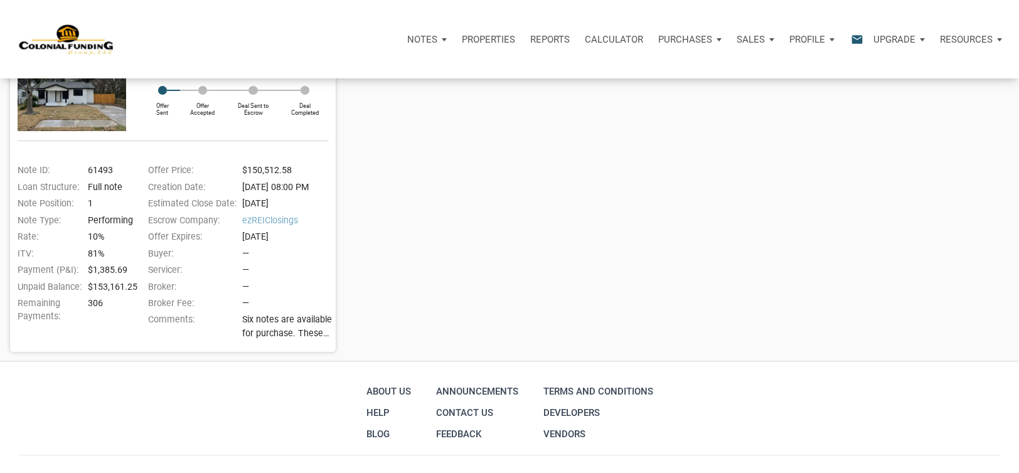
scroll to position [251, 0]
